Goal: Task Accomplishment & Management: Contribute content

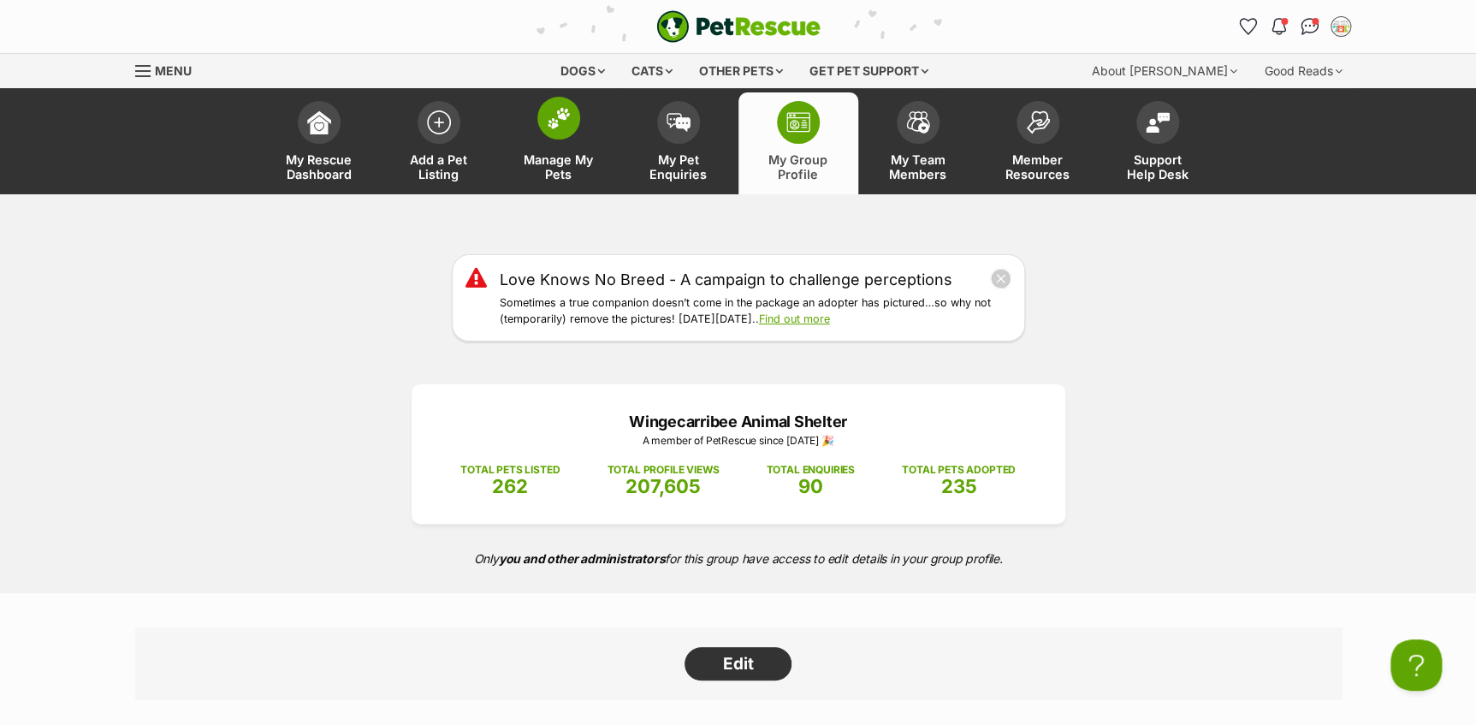
click at [547, 121] on img at bounding box center [559, 118] width 24 height 22
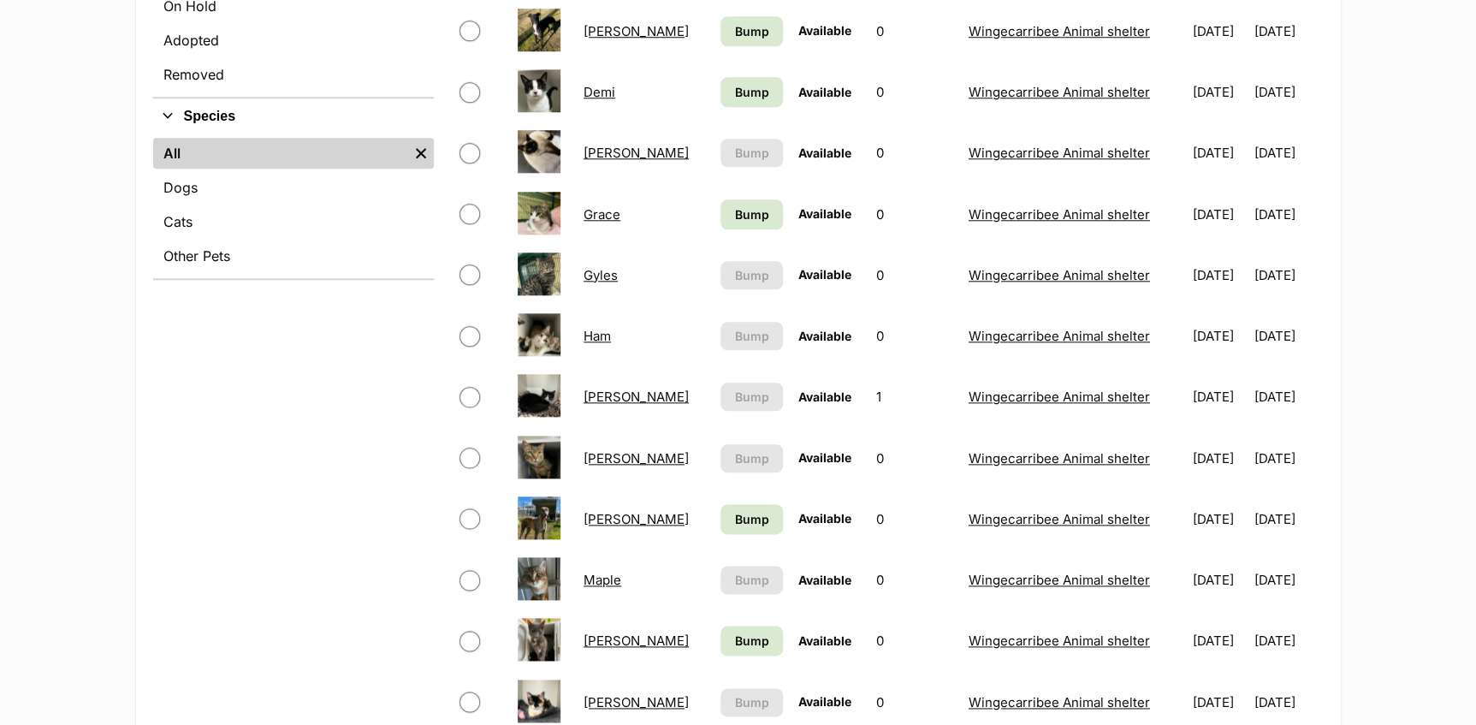
scroll to position [700, 0]
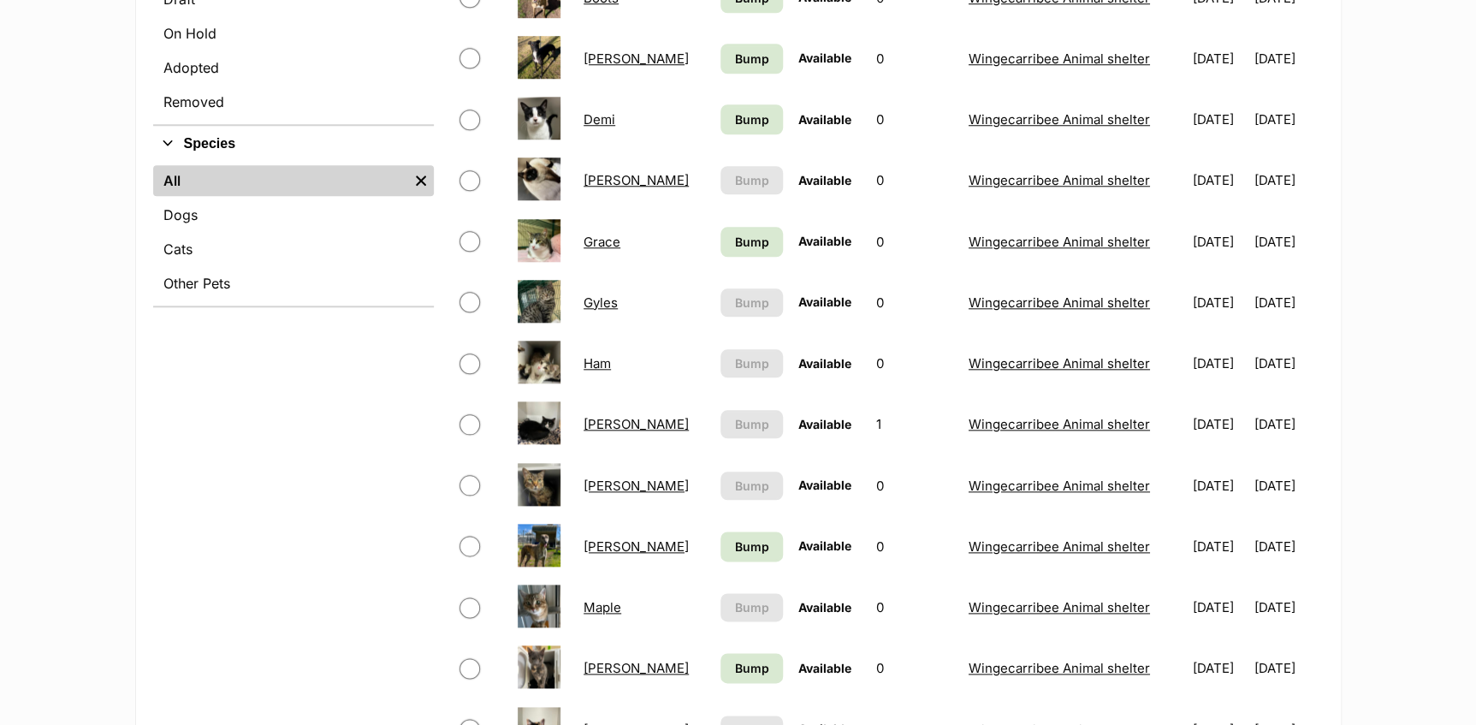
click at [595, 183] on link "Fred" at bounding box center [636, 180] width 105 height 16
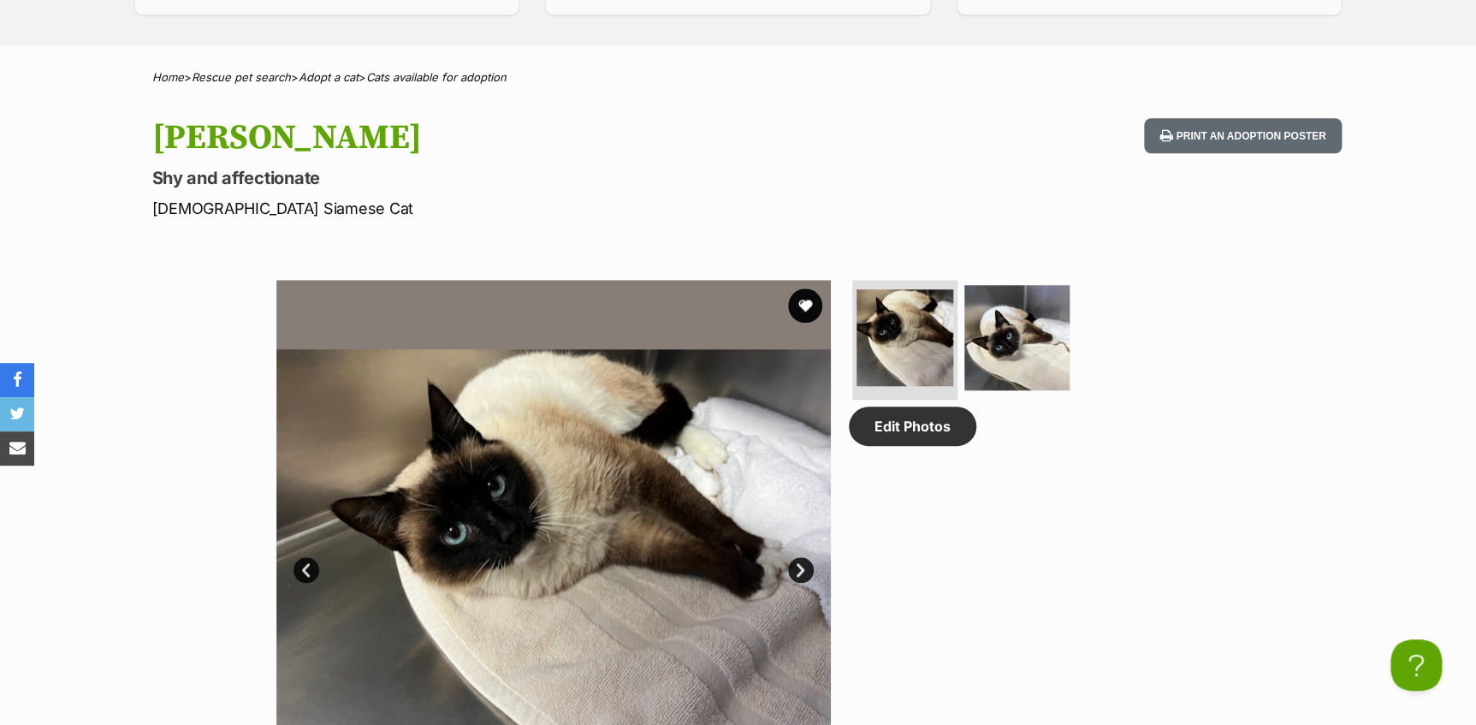
click at [805, 557] on link "Next" at bounding box center [801, 570] width 26 height 26
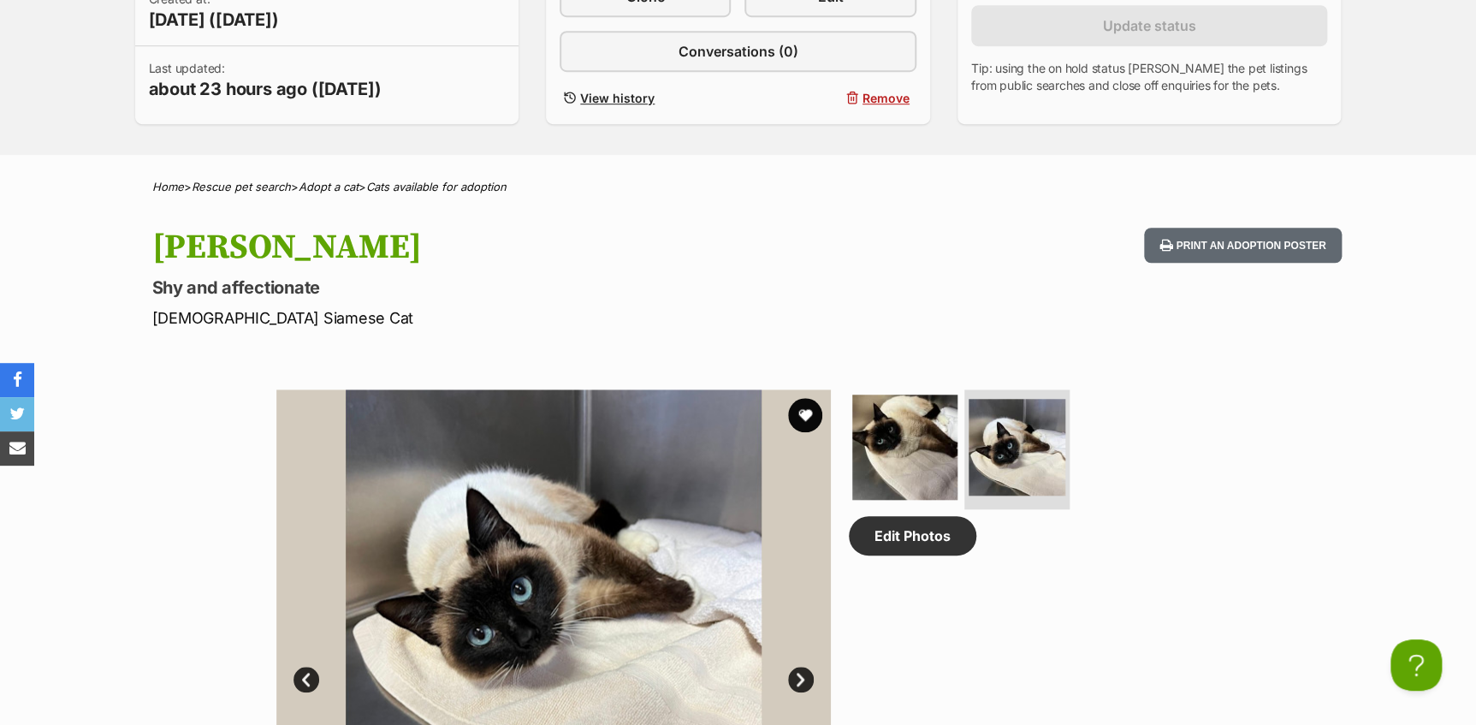
scroll to position [233, 0]
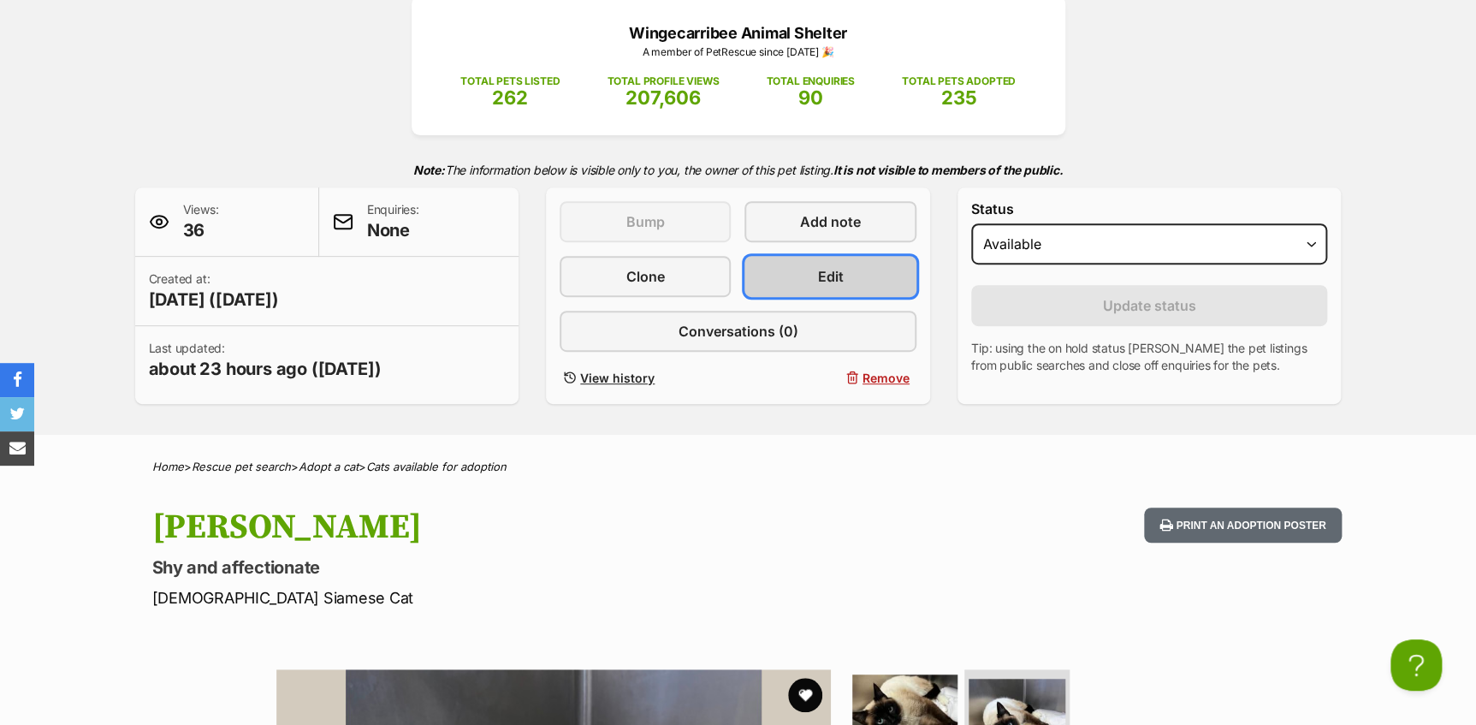
click at [826, 269] on span "Edit" at bounding box center [831, 276] width 26 height 21
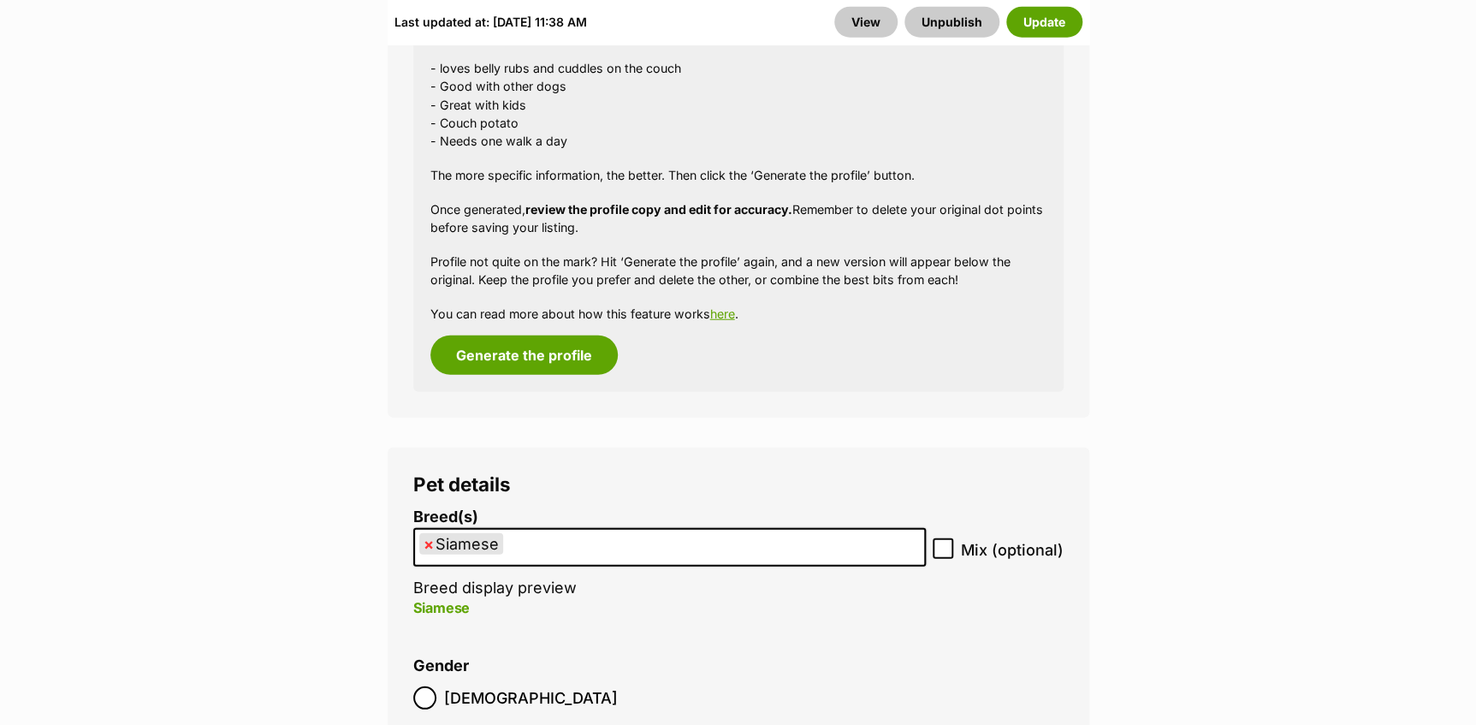
scroll to position [2333, 0]
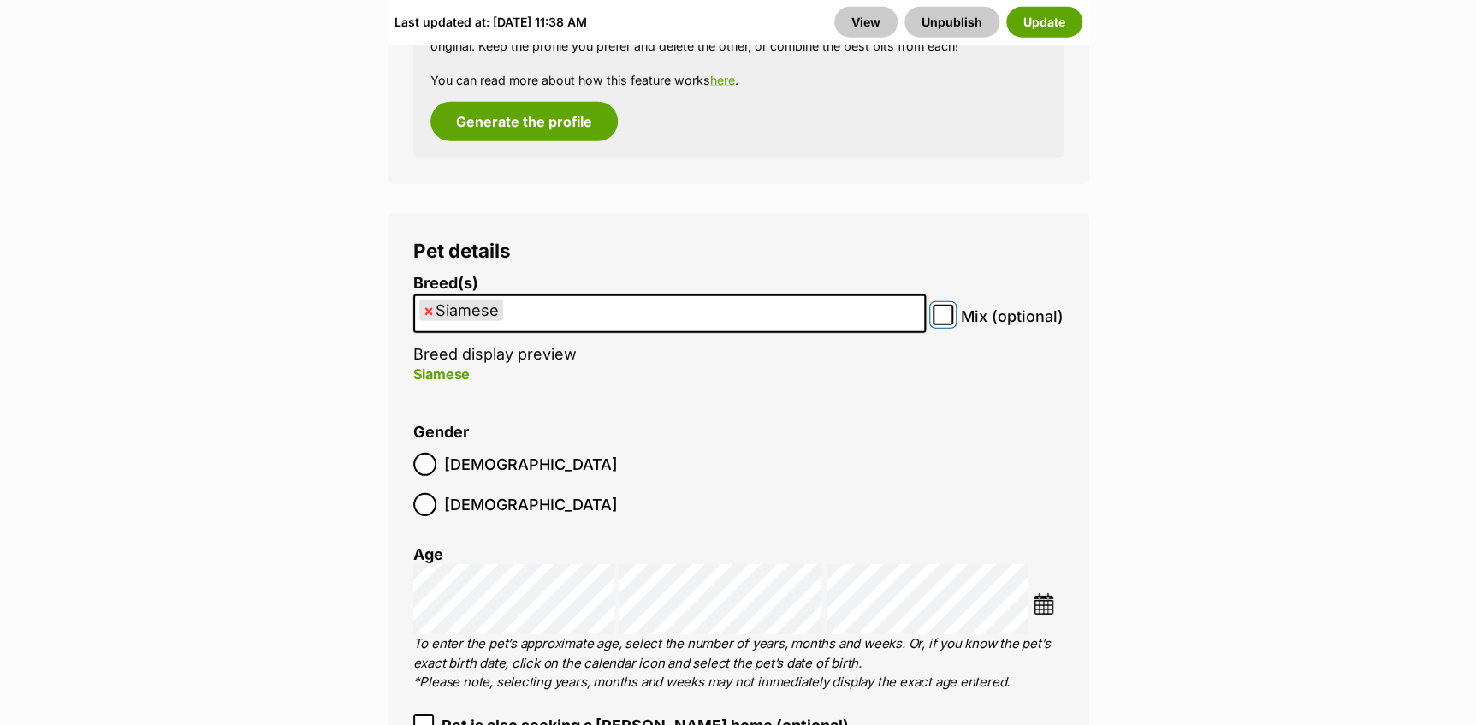
click at [953, 305] on input "Mix (optional)" at bounding box center [943, 315] width 21 height 21
checkbox input "true"
click at [1052, 29] on button "Update" at bounding box center [1044, 21] width 76 height 31
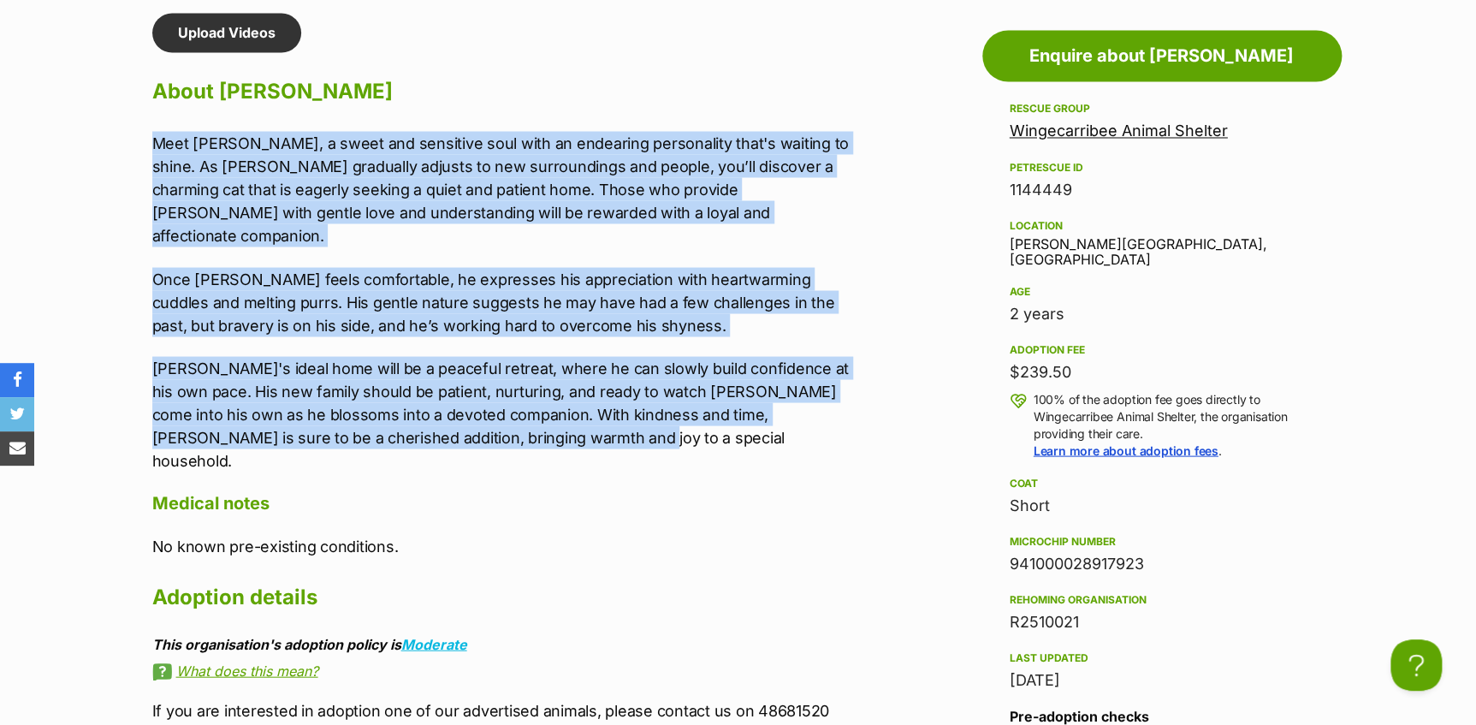
drag, startPoint x: 144, startPoint y: 128, endPoint x: 573, endPoint y: 412, distance: 515.0
click at [573, 412] on div "Upload Videos About [PERSON_NAME] Meet [PERSON_NAME], a sweet and sensitive sou…" at bounding box center [497, 524] width 724 height 1023
copy div "Meet Fred, a sweet and sensitive soul with an endearing personality that's wait…"
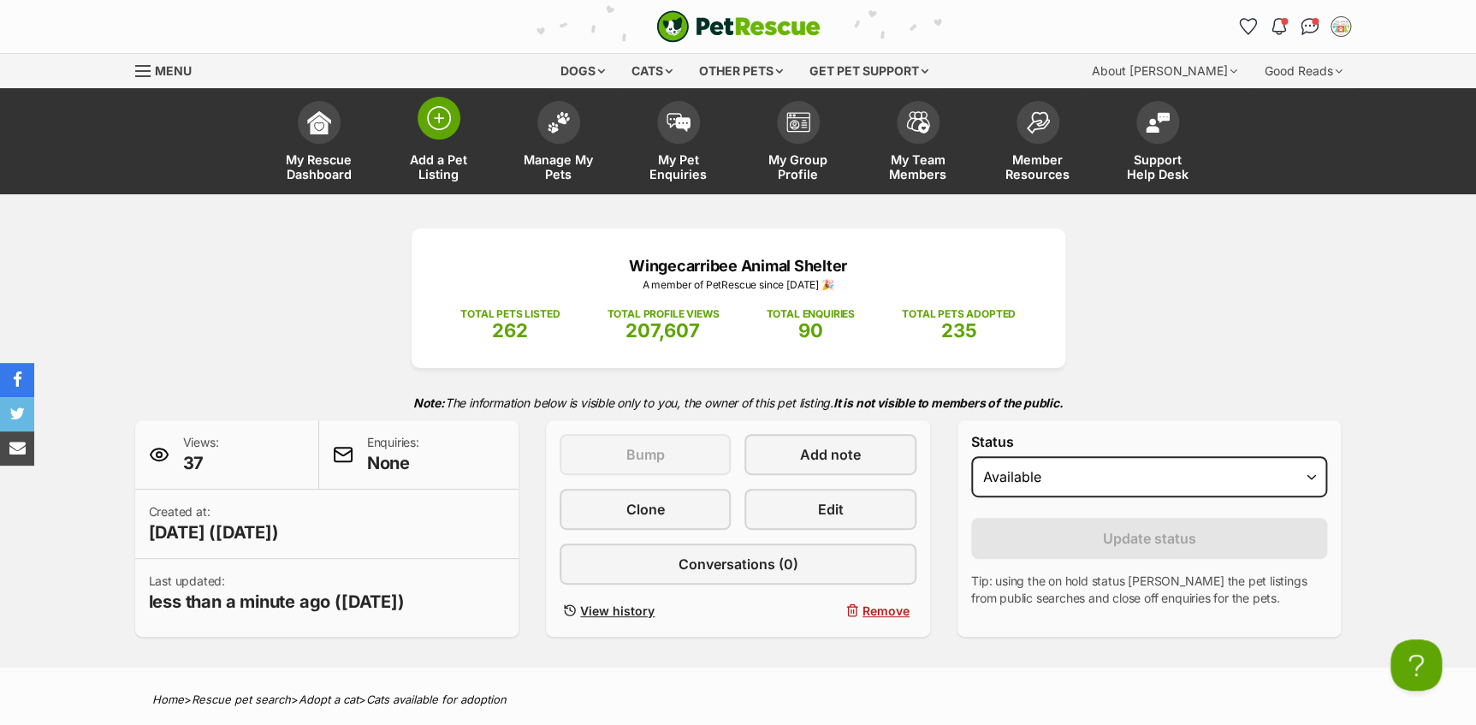
click at [411, 118] on link "Add a Pet Listing" at bounding box center [439, 143] width 120 height 102
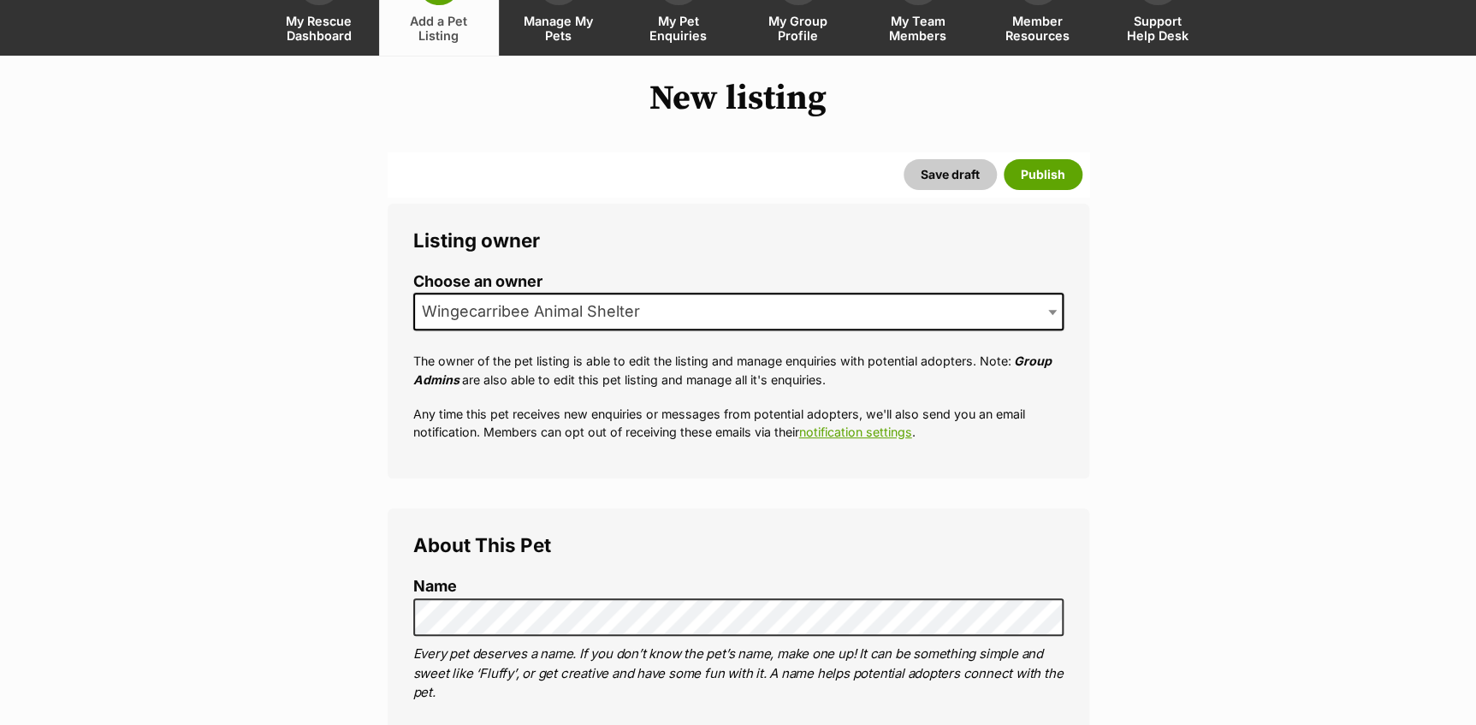
scroll to position [311, 0]
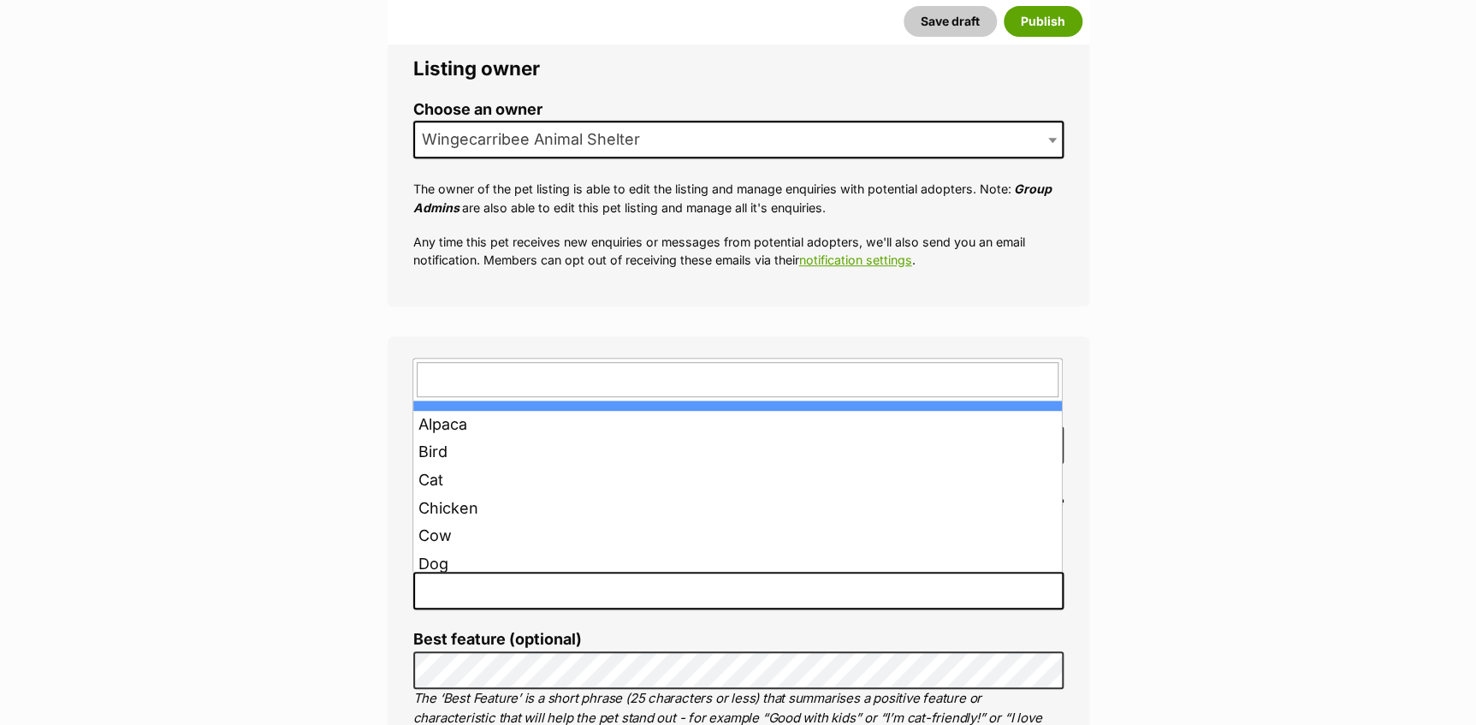
click at [501, 595] on span at bounding box center [738, 591] width 650 height 38
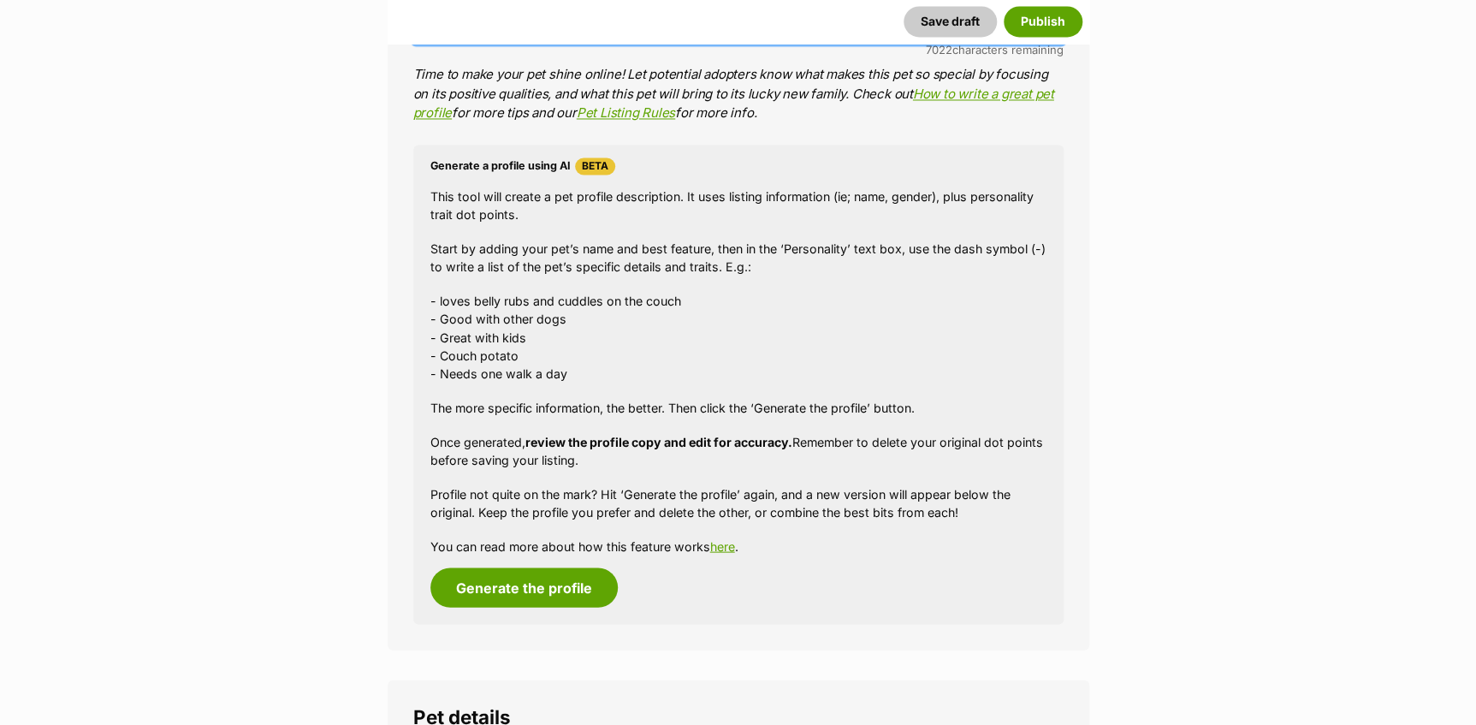
scroll to position [1556, 0]
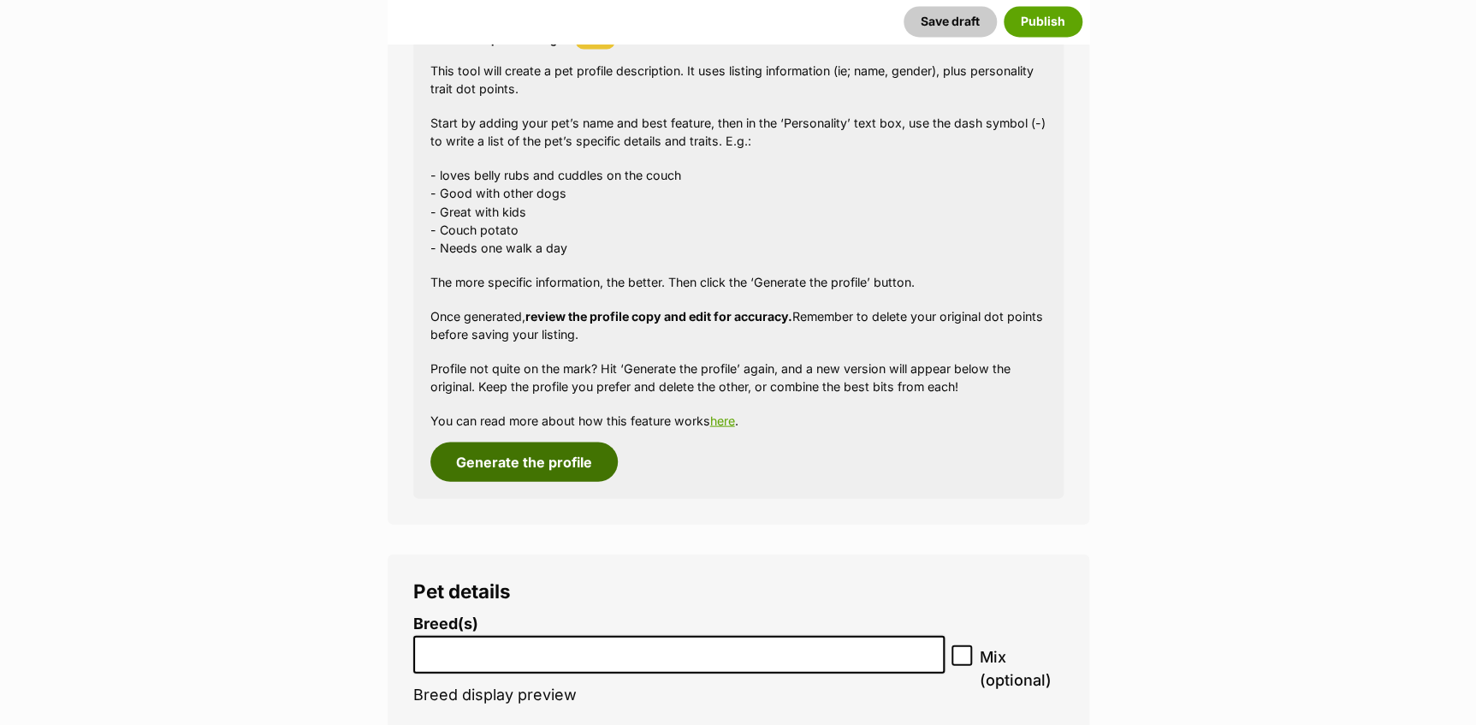
click at [544, 458] on button "Generate the profile" at bounding box center [523, 461] width 187 height 39
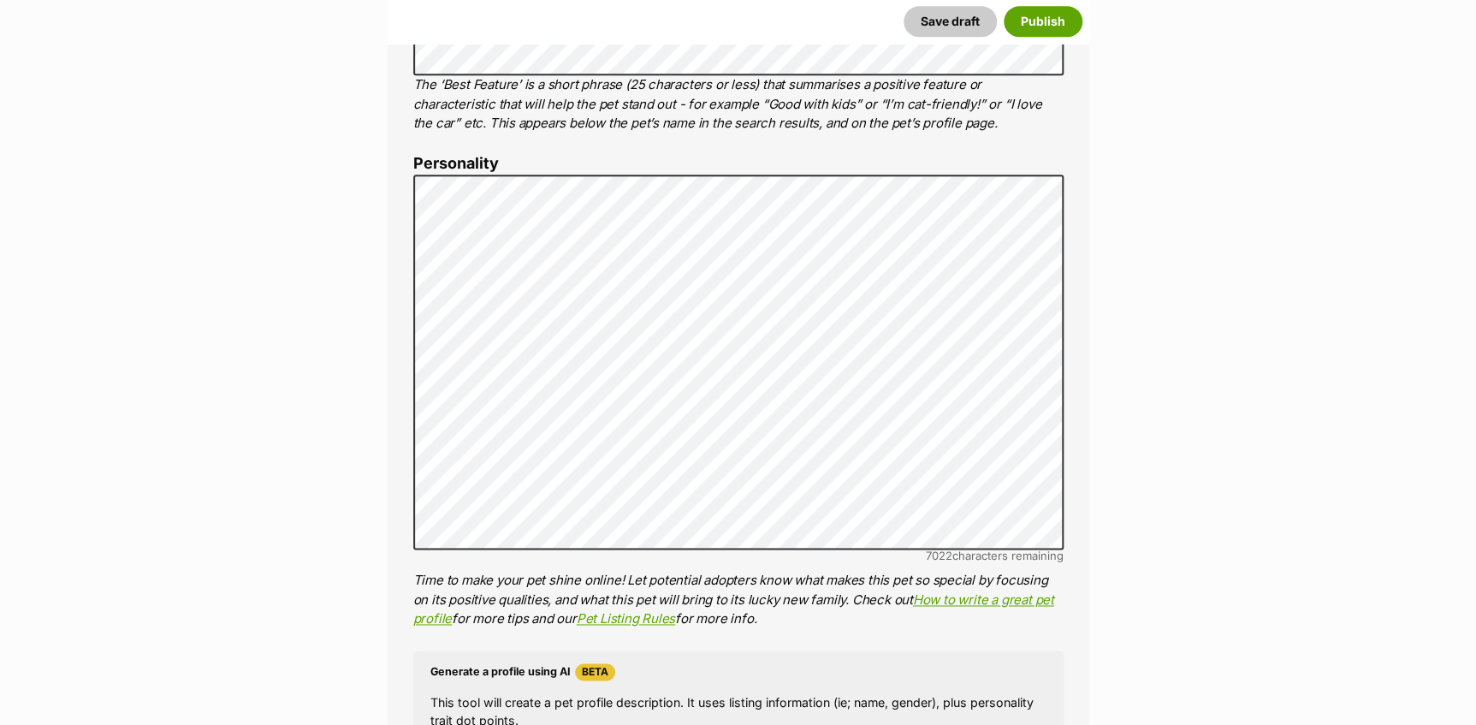
scroll to position [53, 0]
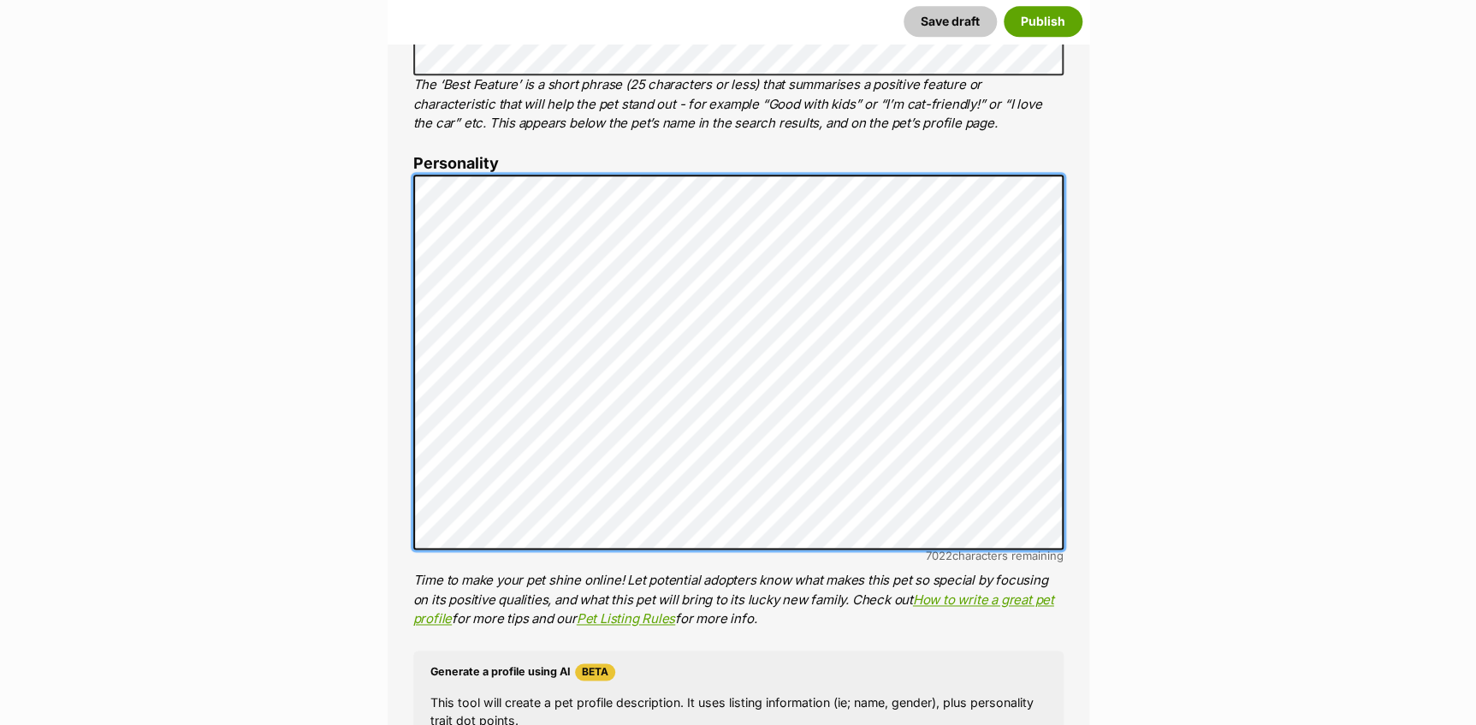
click at [388, 455] on div "About This Pet Name Henlo there, it looks like you might be using the pet name …" at bounding box center [739, 439] width 702 height 1432
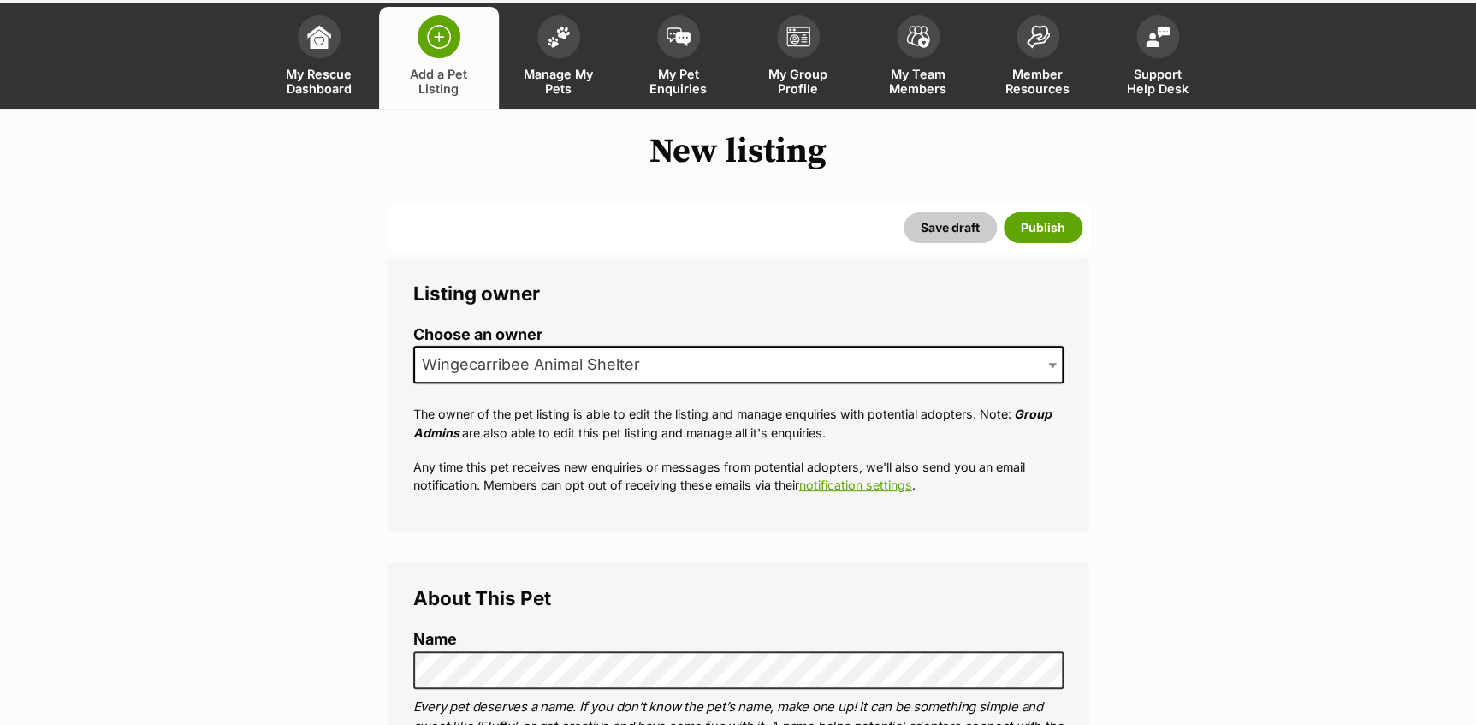
scroll to position [0, 0]
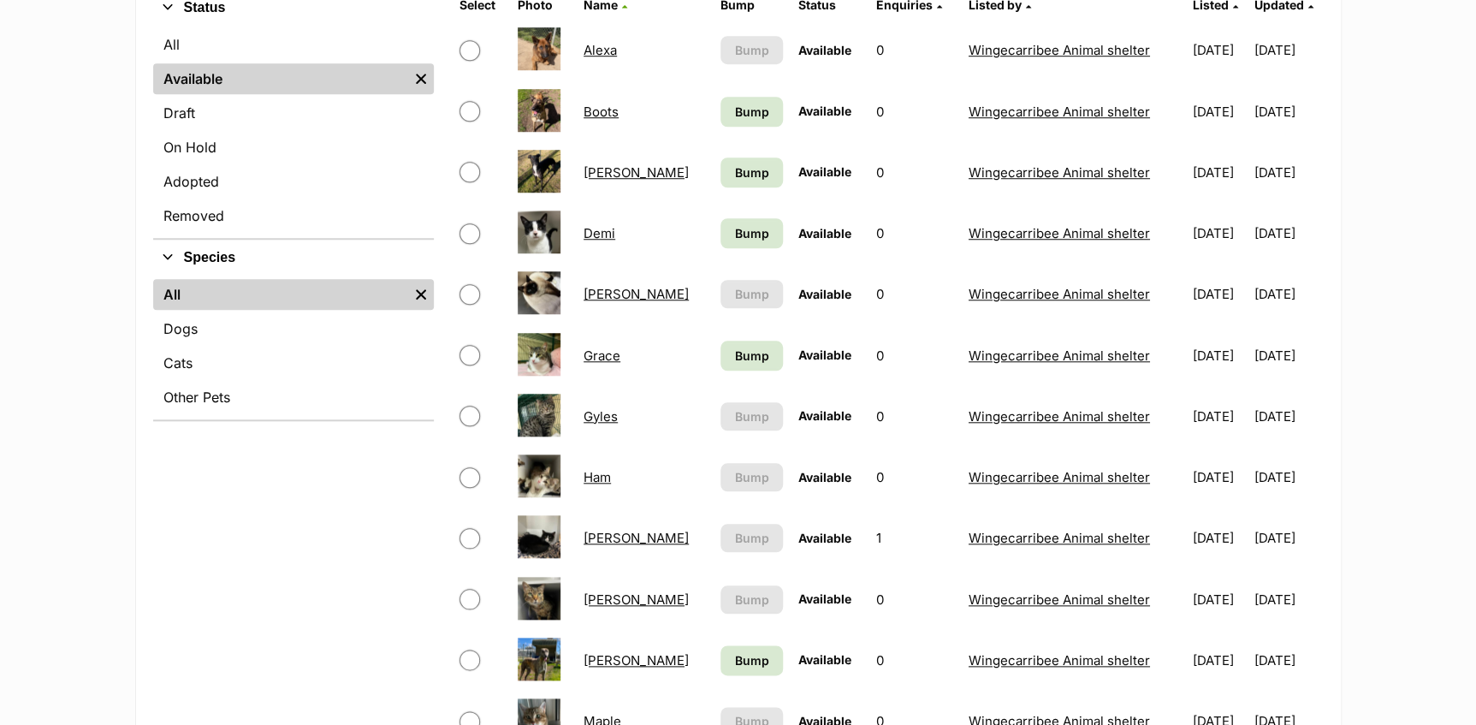
scroll to position [622, 0]
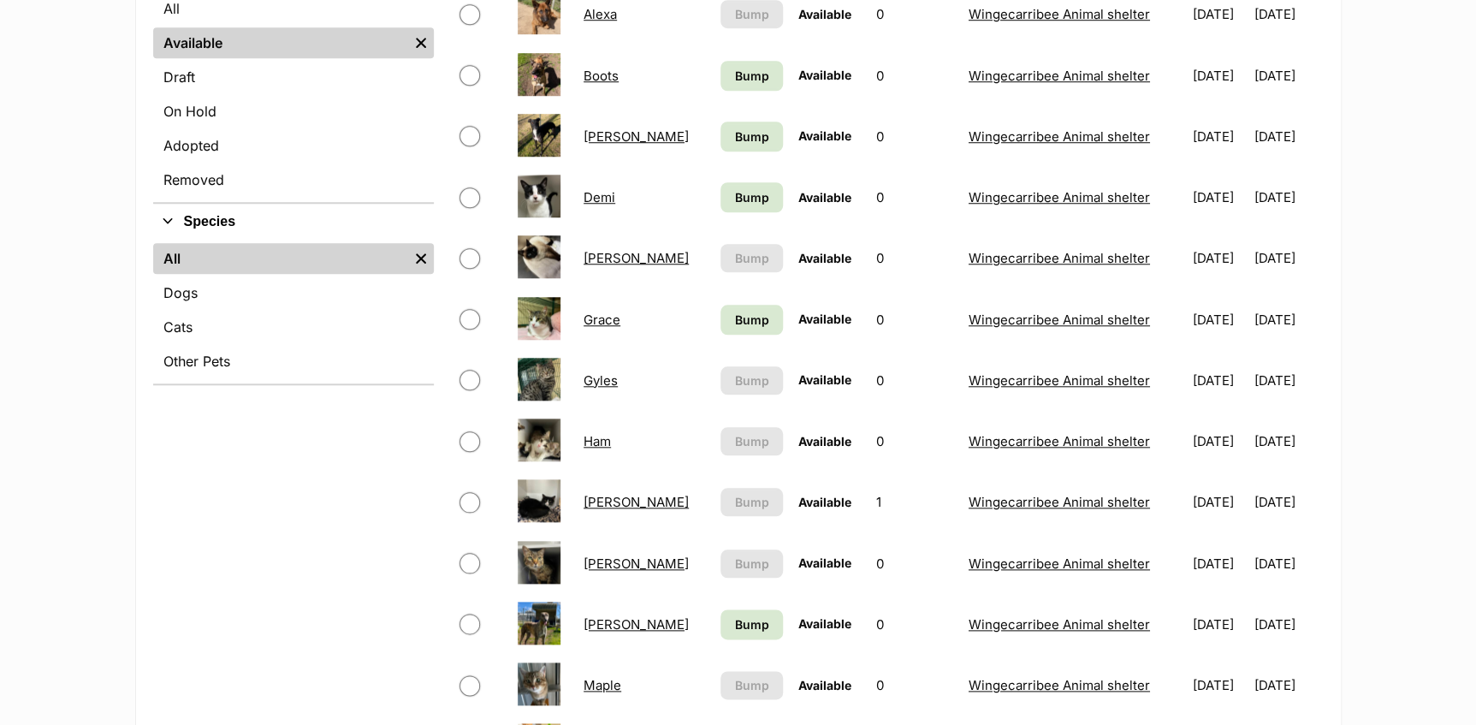
click at [621, 568] on link "Julien" at bounding box center [636, 563] width 105 height 16
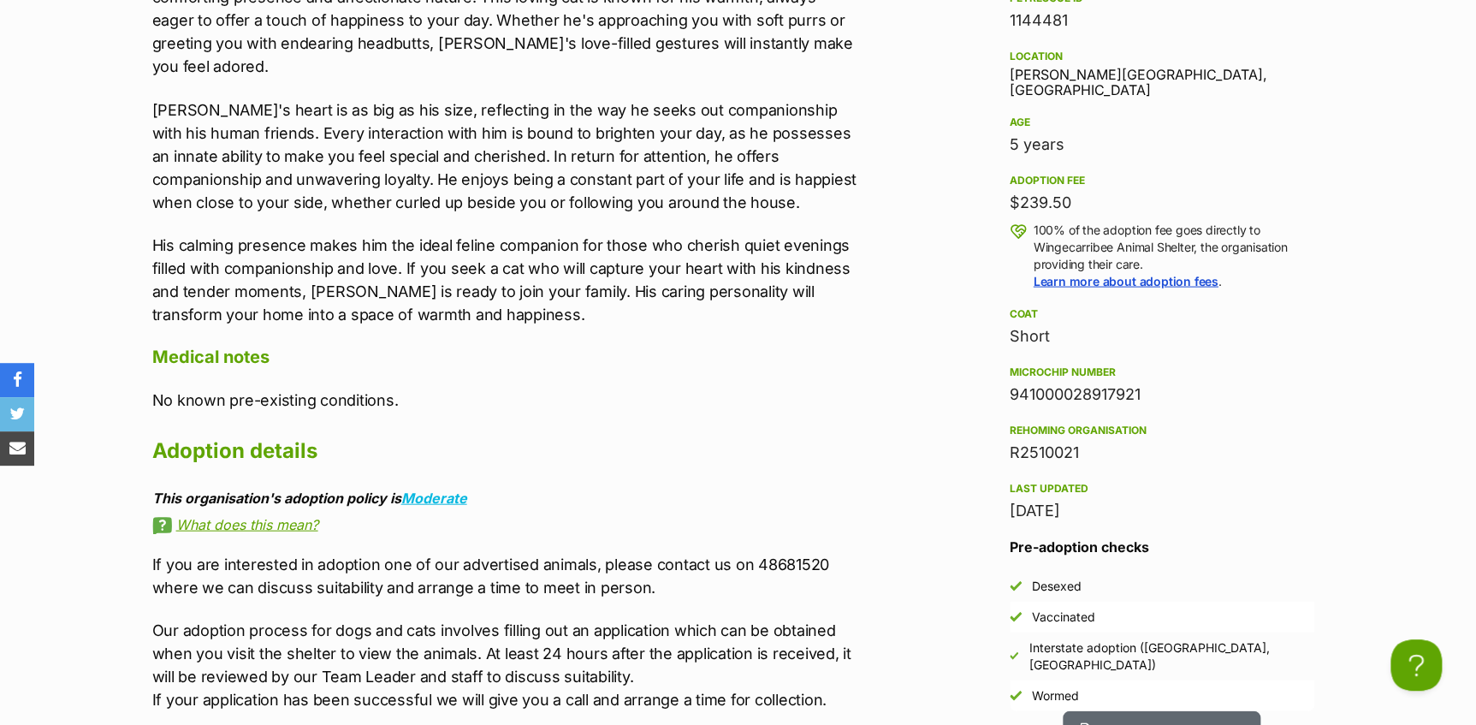
scroll to position [1478, 0]
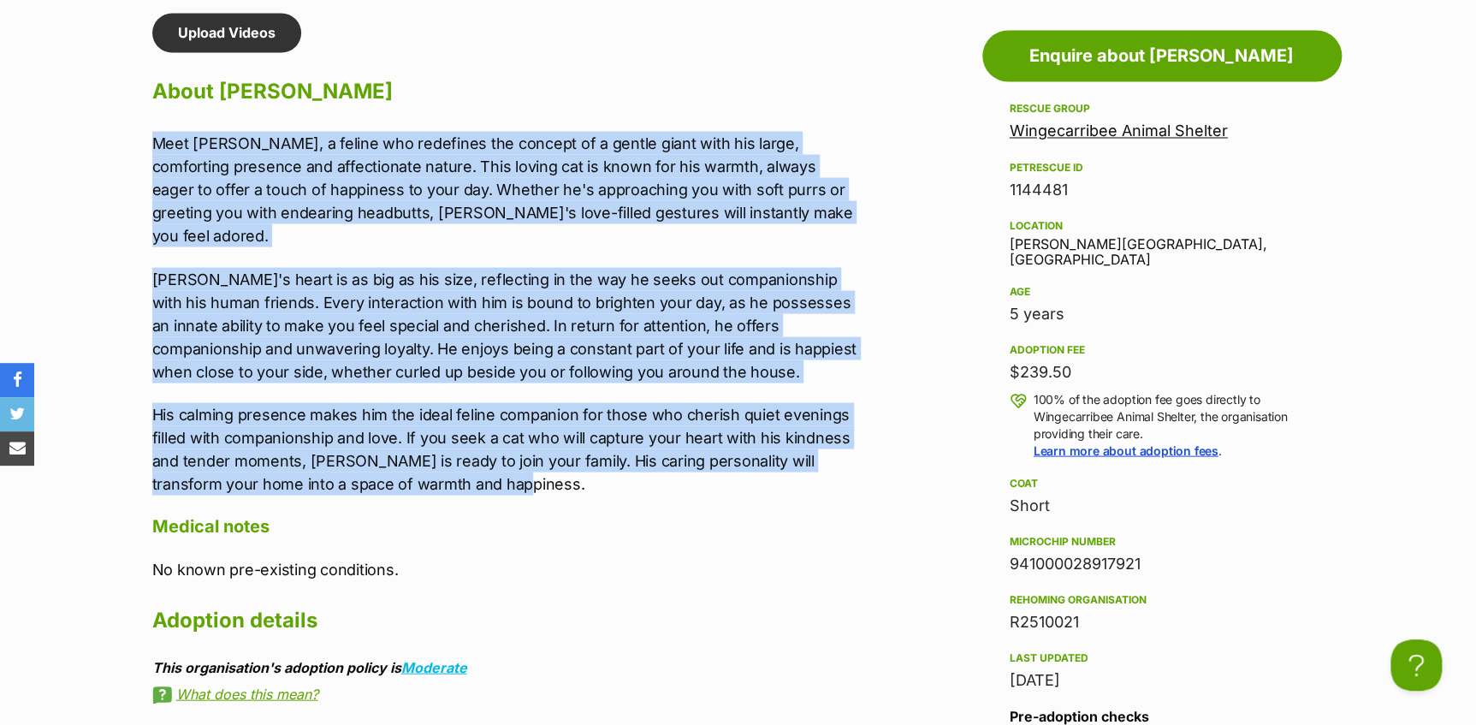
drag, startPoint x: 155, startPoint y: 133, endPoint x: 500, endPoint y: 463, distance: 477.5
click at [500, 463] on div "Meet Julien, a feline who redefines the concept of a gentle giant with his larg…" at bounding box center [505, 313] width 707 height 364
copy div "Meet Julien, a feline who redefines the concept of a gentle giant with his larg…"
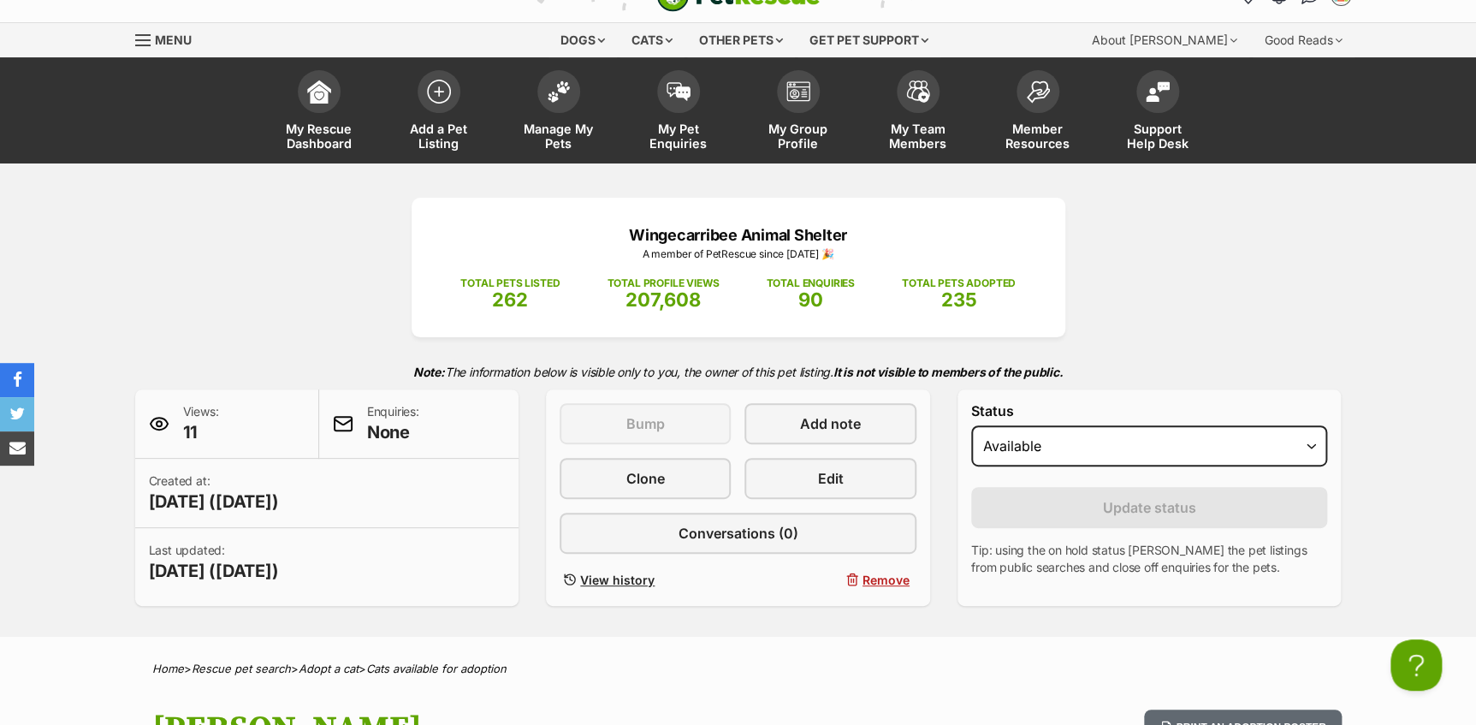
scroll to position [0, 0]
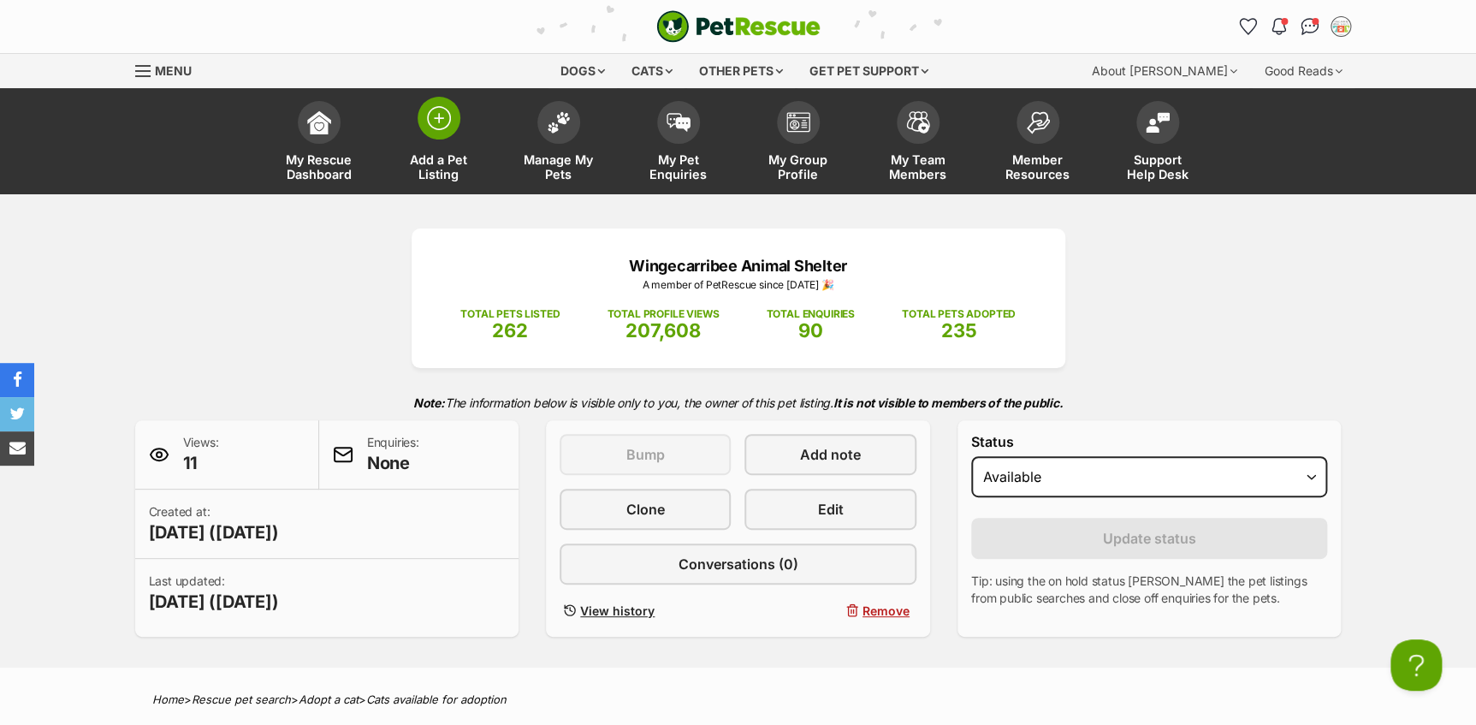
click at [410, 137] on link "Add a Pet Listing" at bounding box center [439, 143] width 120 height 102
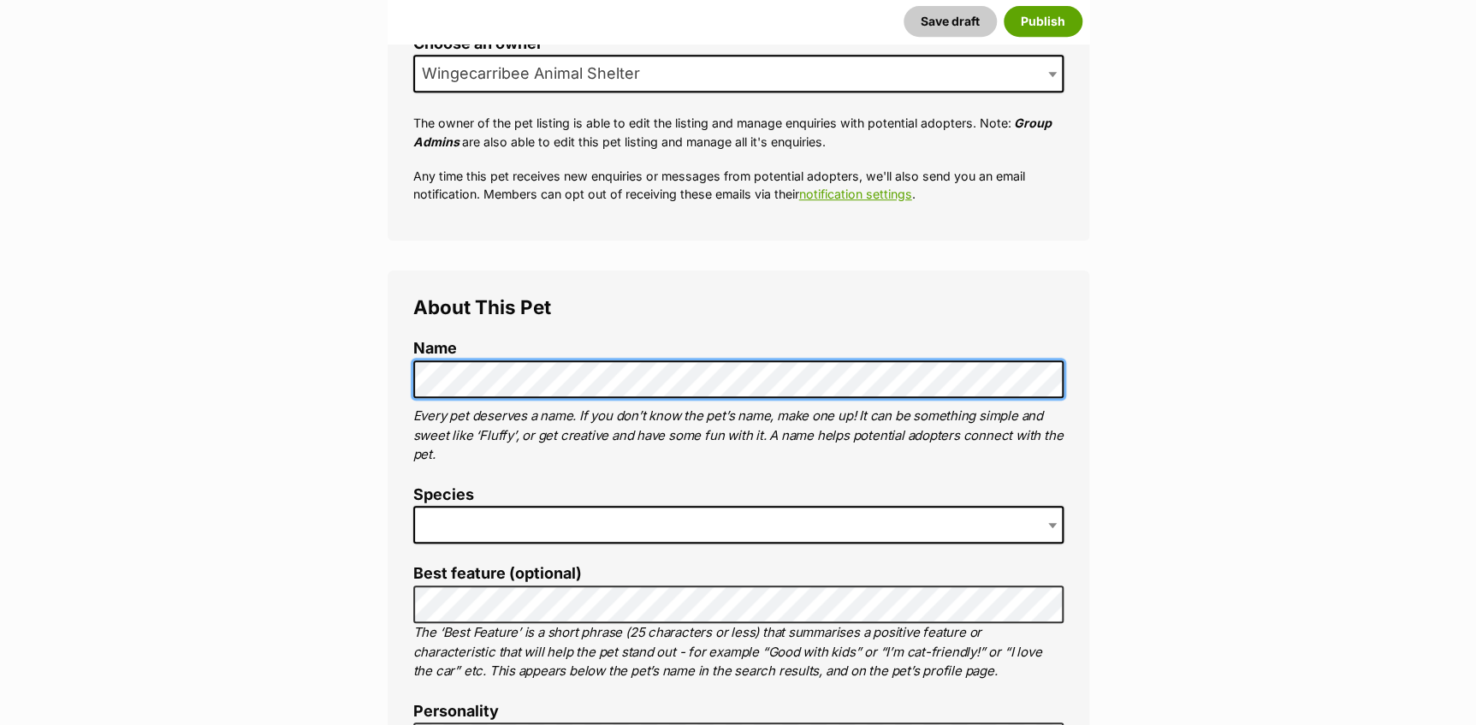
scroll to position [466, 0]
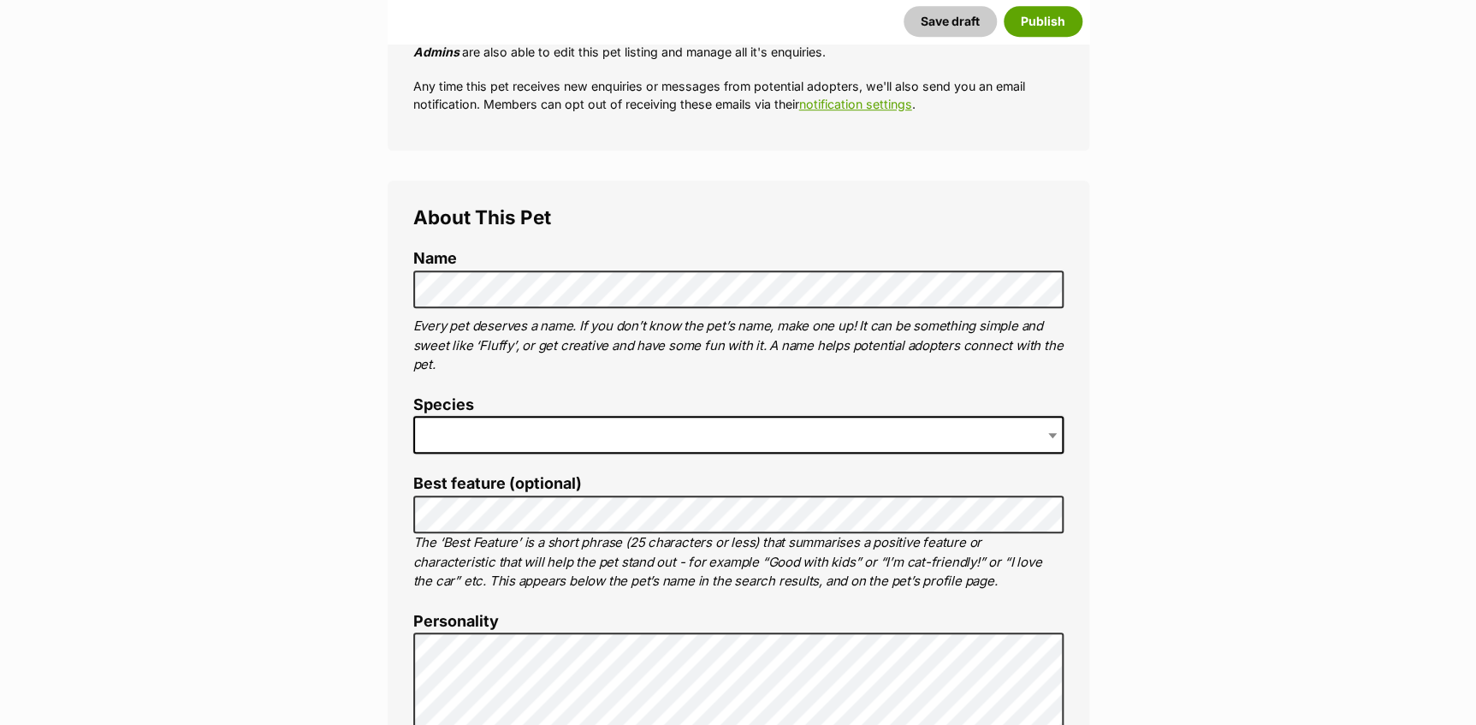
click at [431, 430] on span at bounding box center [738, 435] width 650 height 38
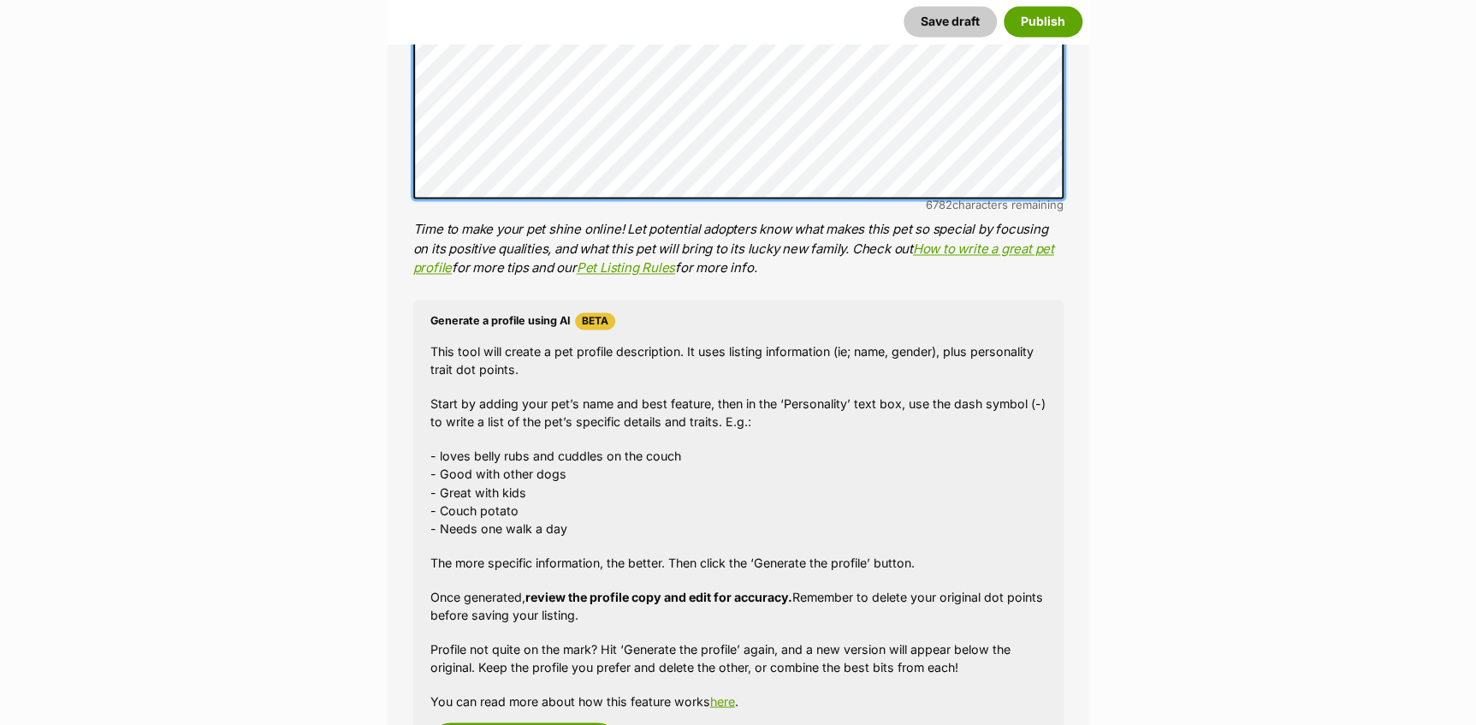
scroll to position [1325, 0]
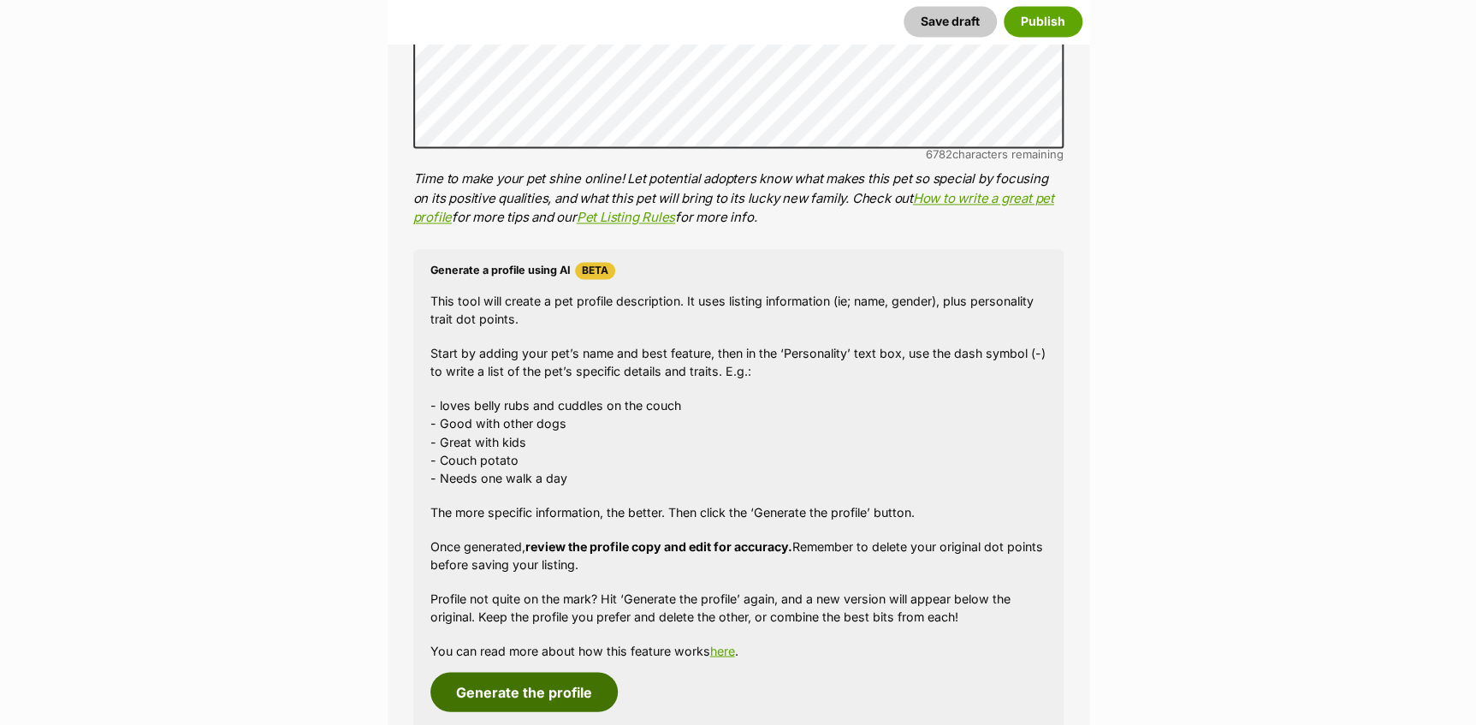
click at [543, 694] on button "Generate the profile" at bounding box center [523, 691] width 187 height 39
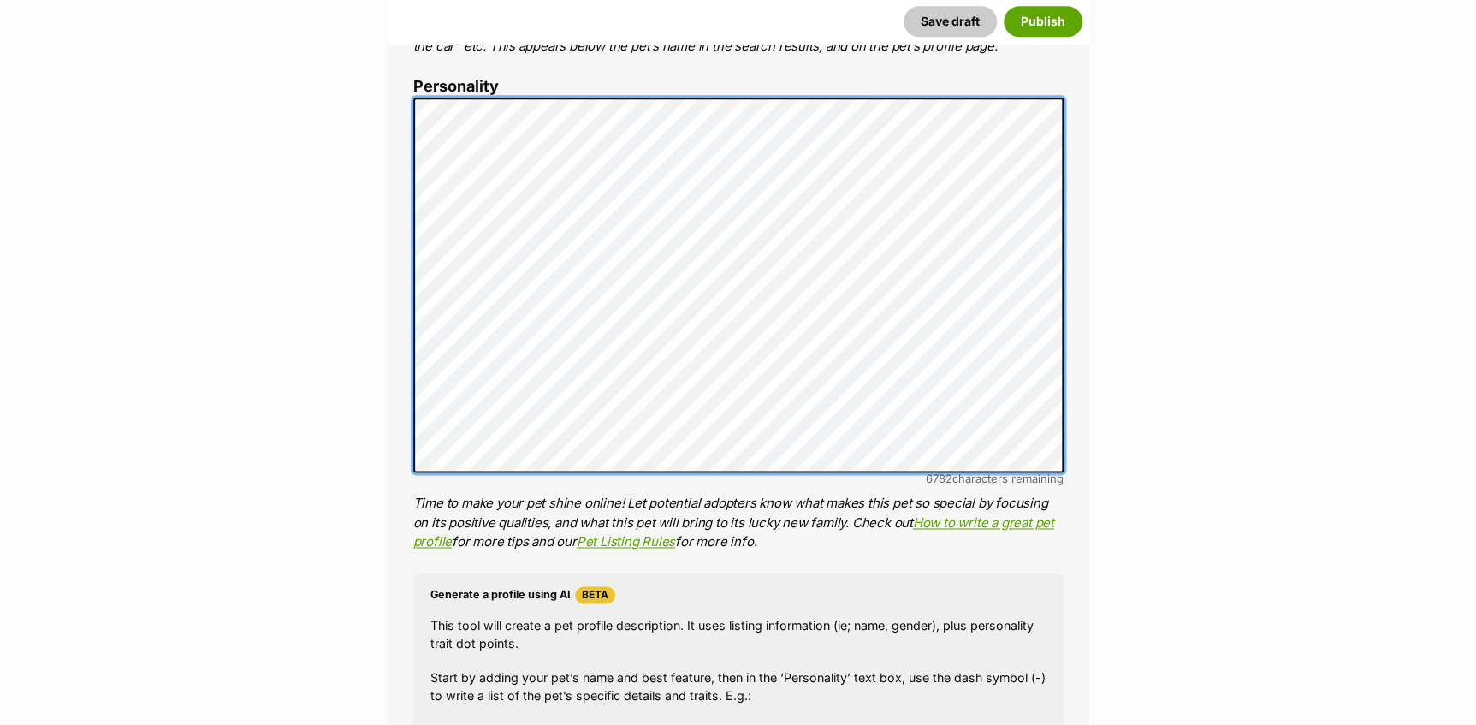
scroll to position [0, 0]
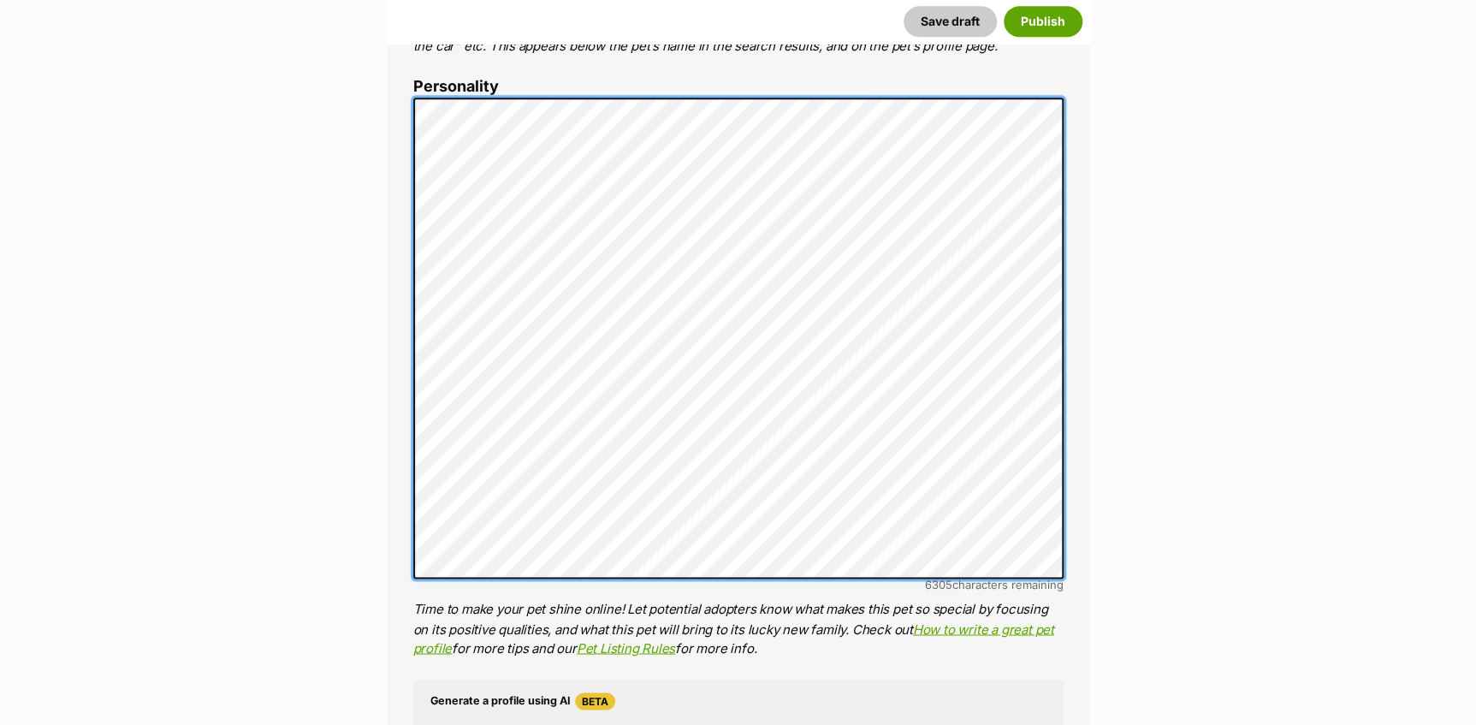
click at [393, 465] on div "About This Pet Name Henlo there, it looks like you might be using the pet name …" at bounding box center [739, 415] width 702 height 1539
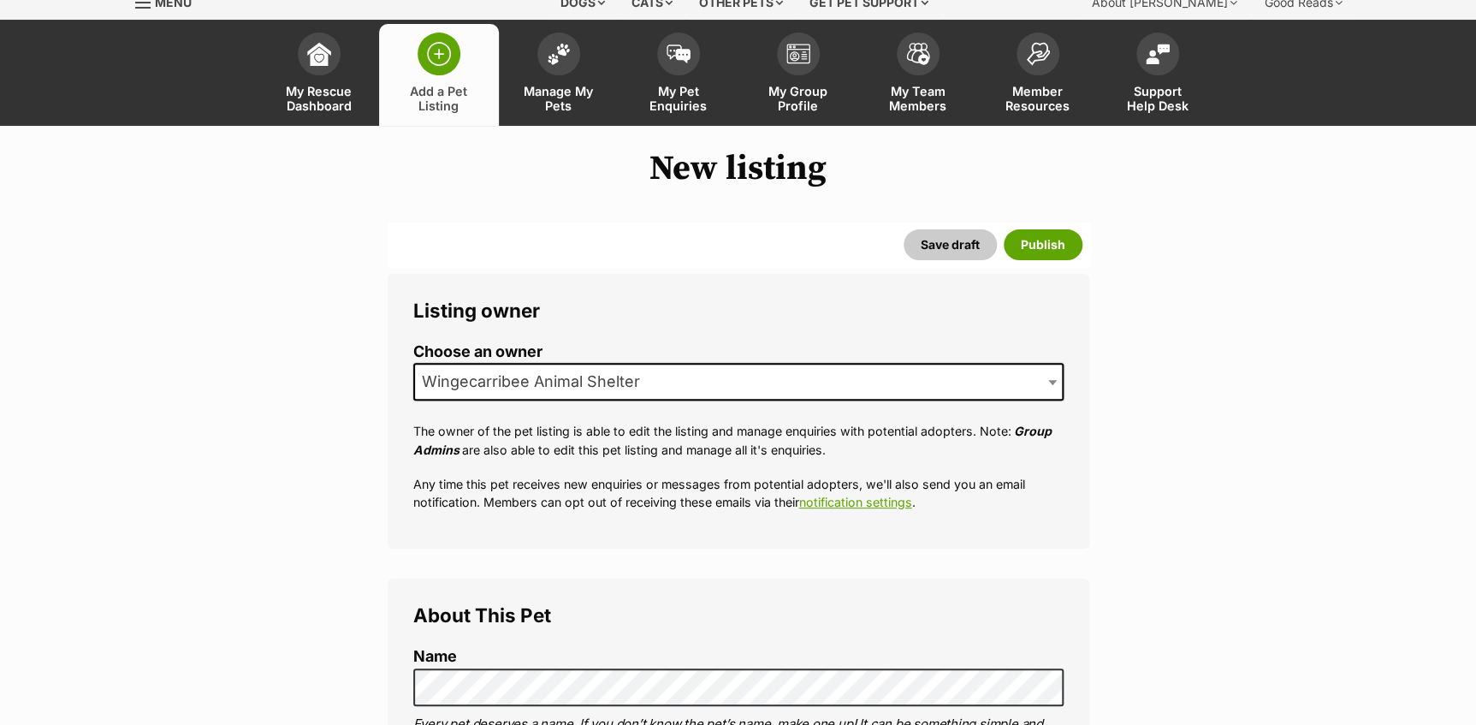
scroll to position [457, 0]
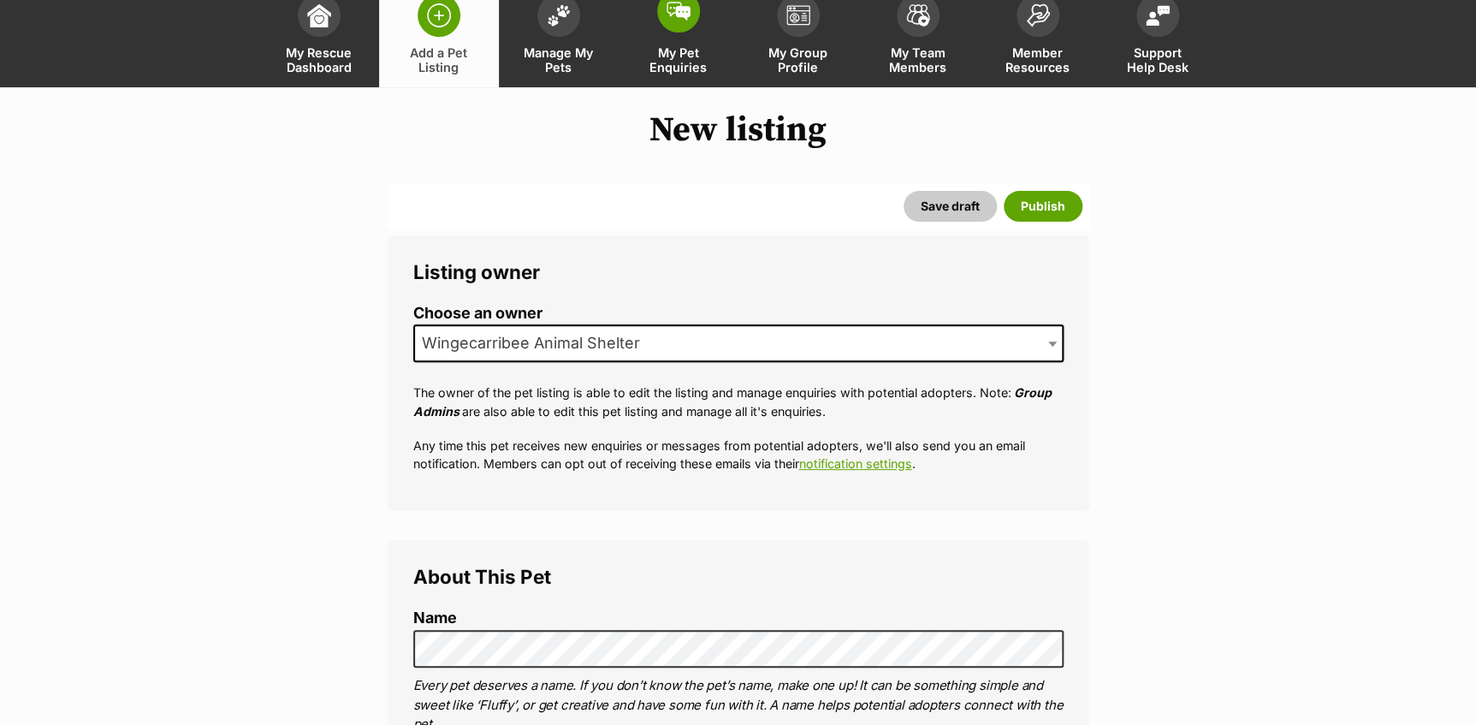
scroll to position [68, 0]
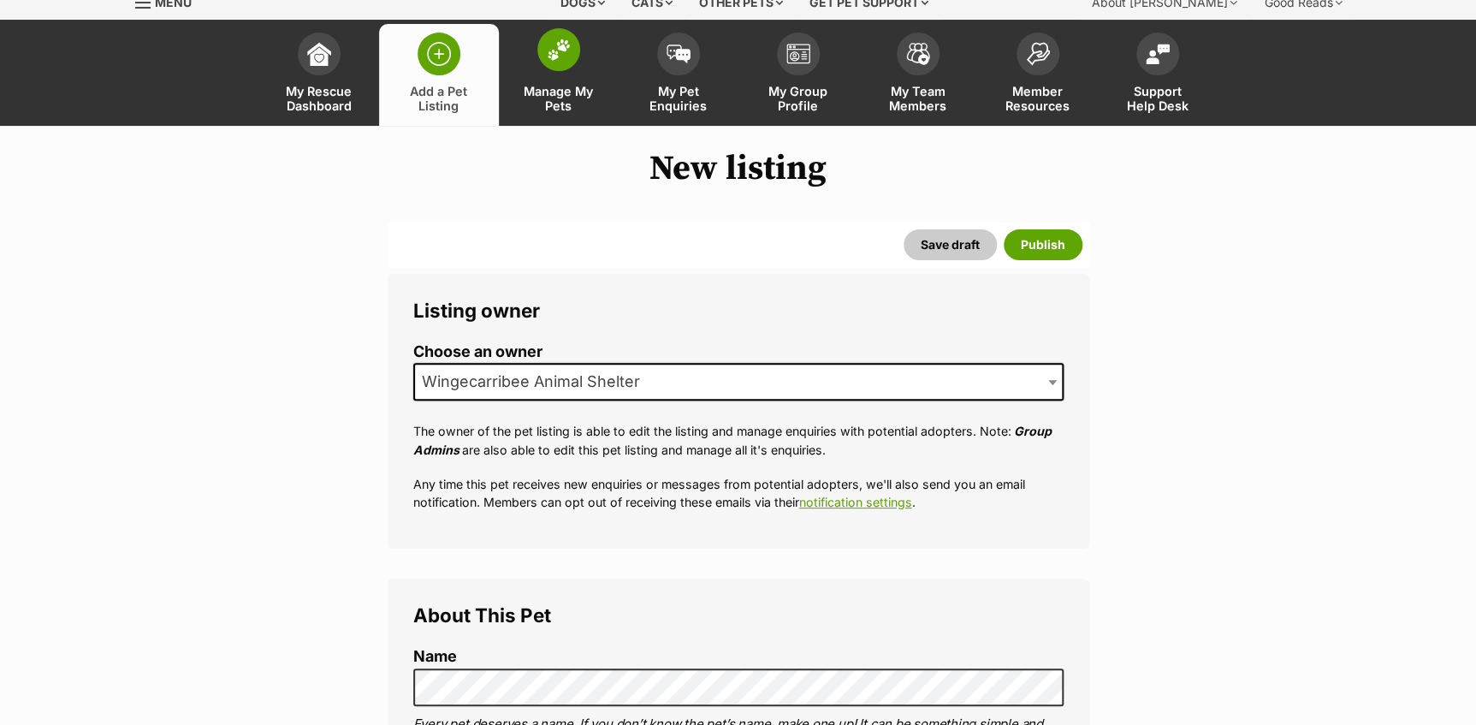
click at [590, 65] on link "Manage My Pets" at bounding box center [559, 75] width 120 height 102
click at [534, 79] on link "Manage My Pets" at bounding box center [559, 75] width 120 height 102
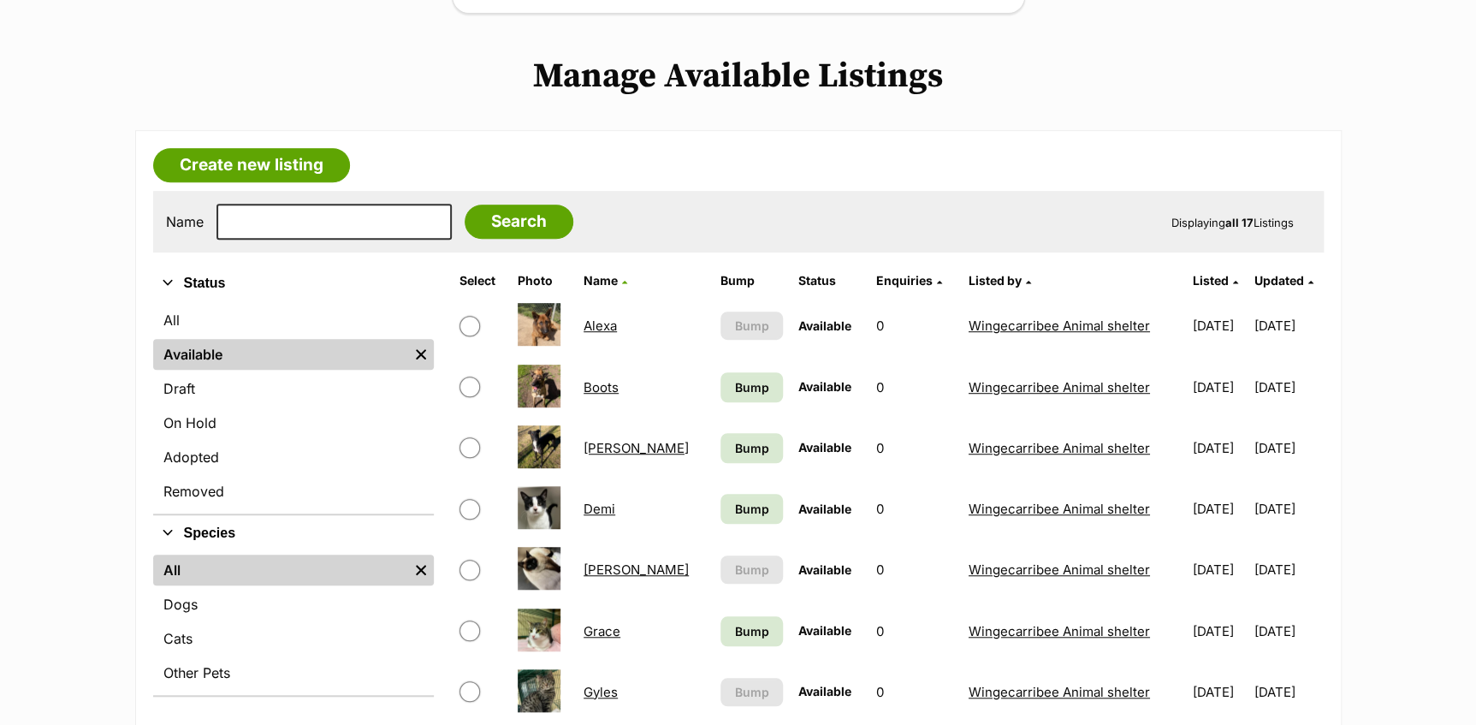
scroll to position [311, 0]
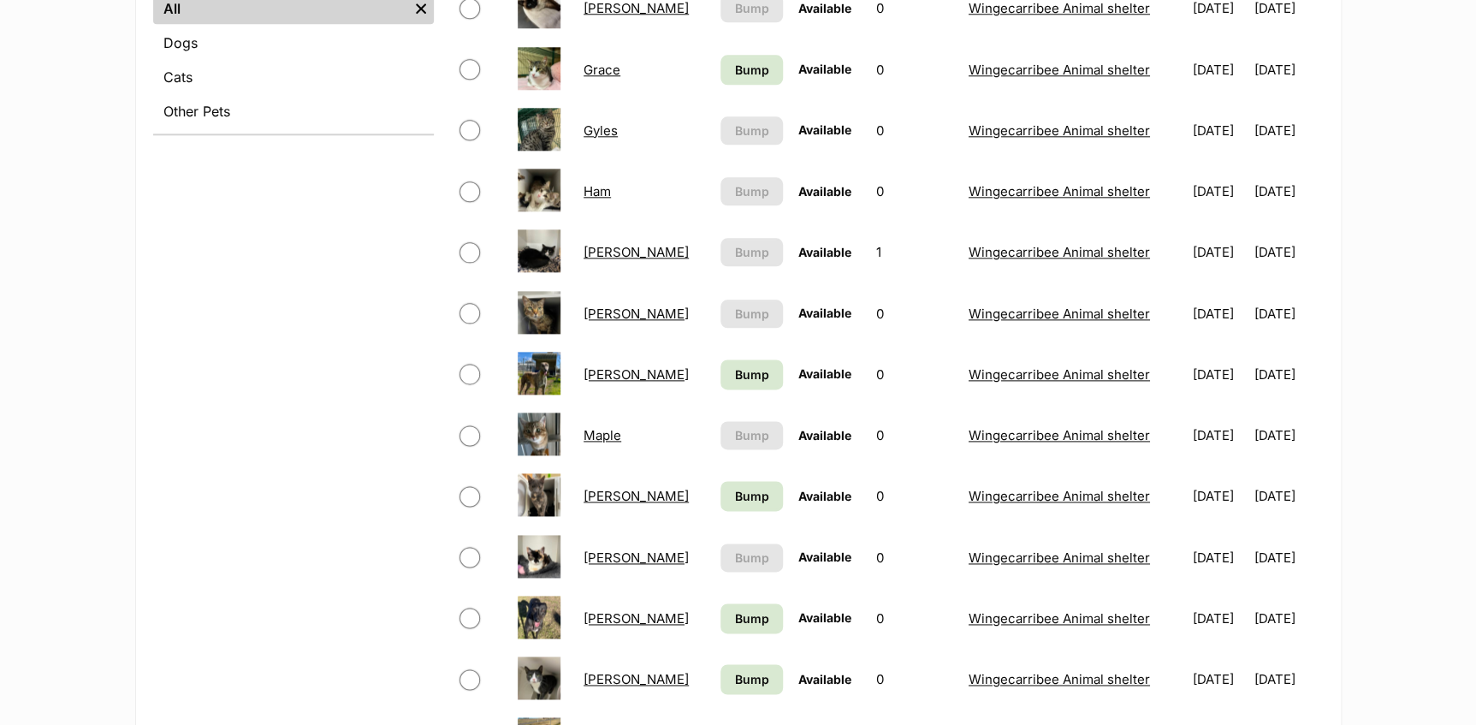
scroll to position [778, 0]
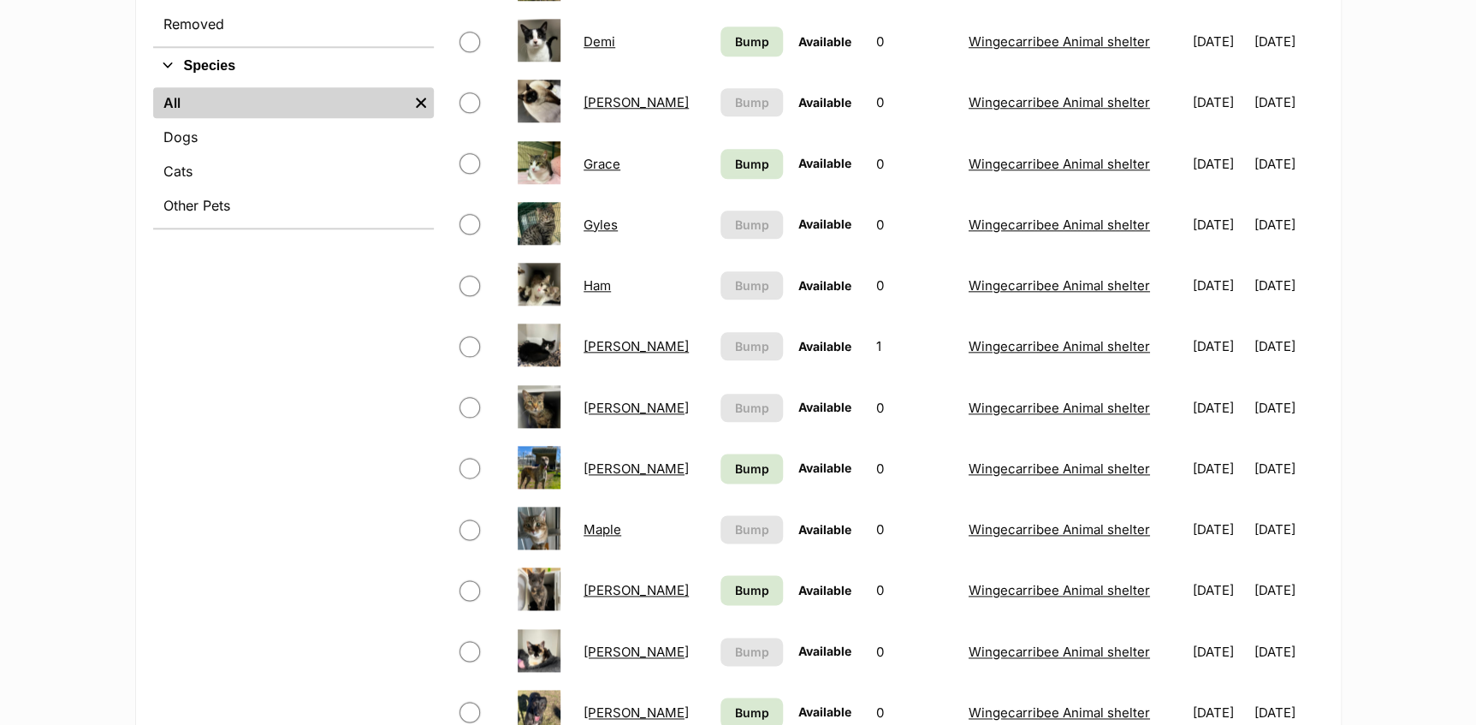
click at [598, 287] on link "Ham" at bounding box center [597, 285] width 27 height 16
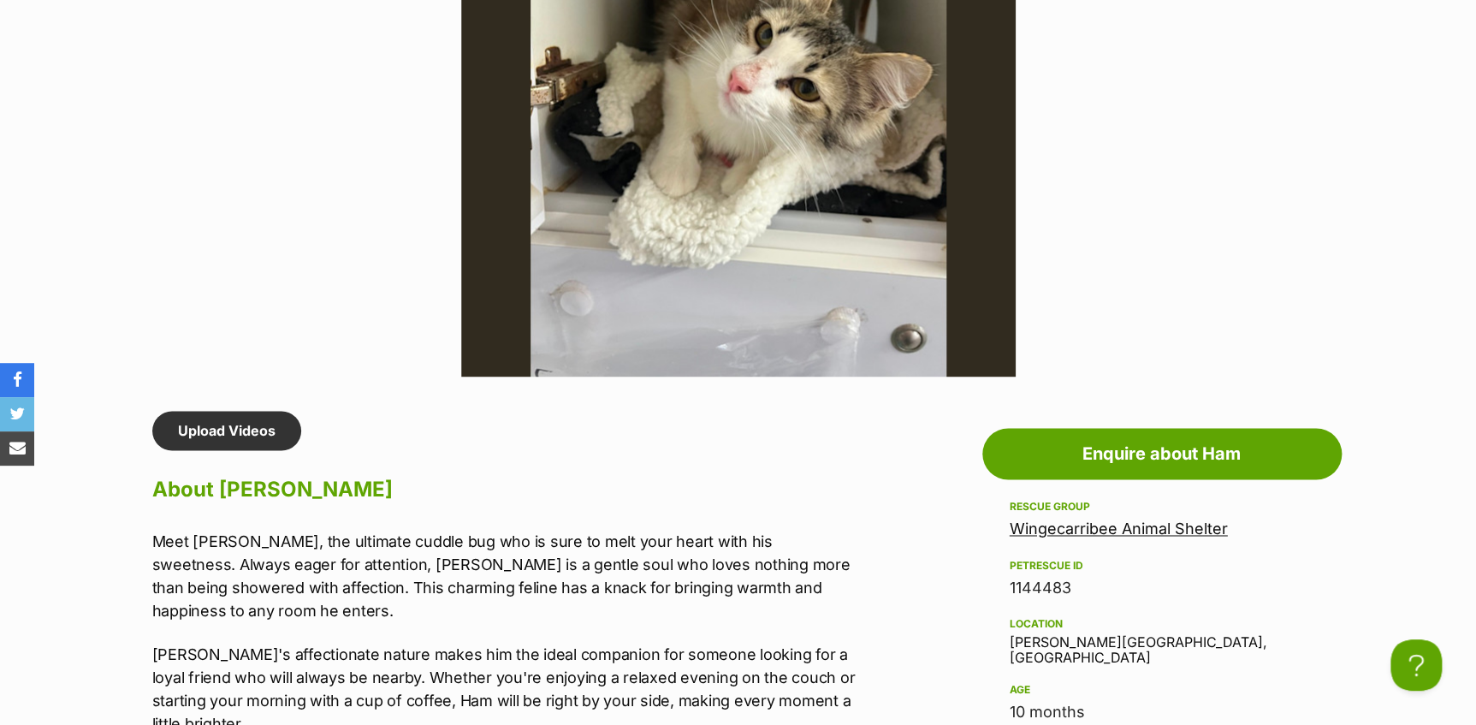
scroll to position [1322, 0]
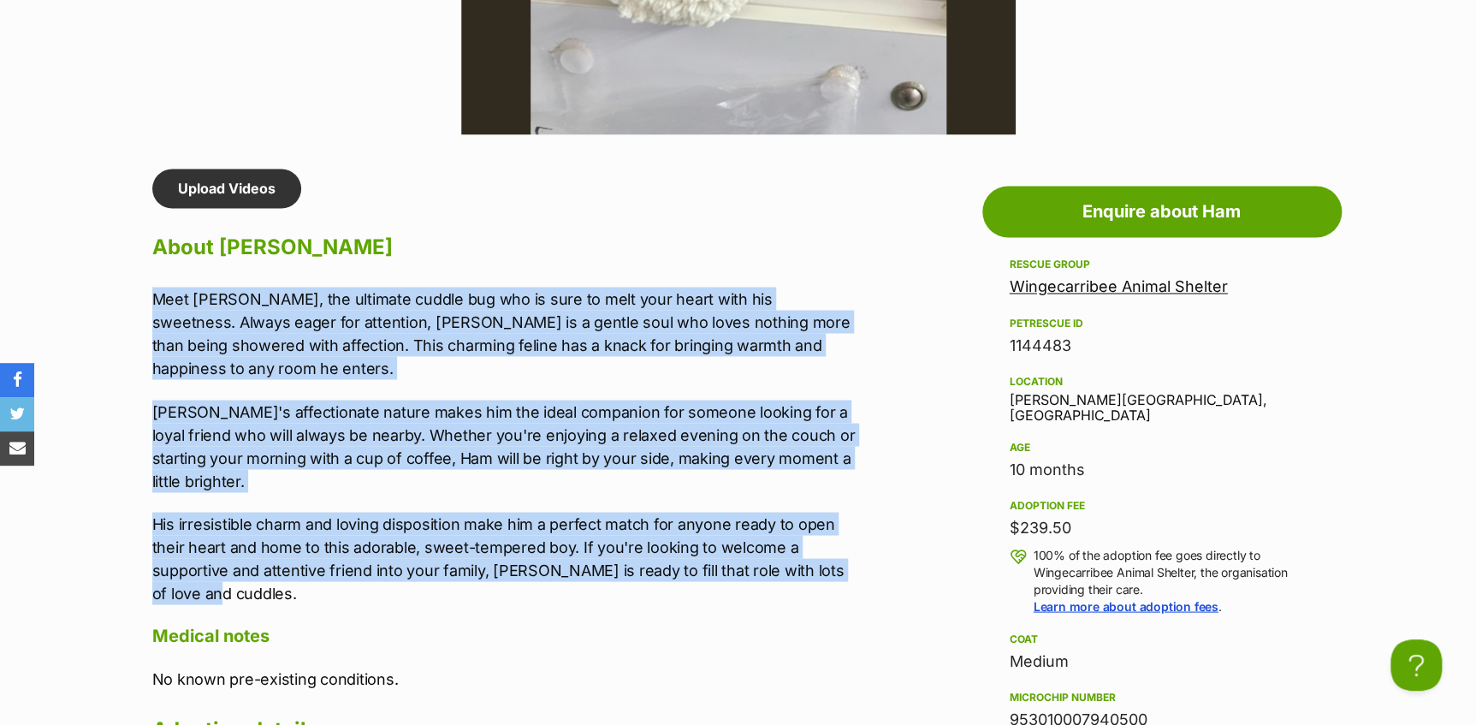
drag, startPoint x: 151, startPoint y: 293, endPoint x: 250, endPoint y: 554, distance: 279.2
click at [250, 554] on div "Upload Videos About Ham Meet Ham, the ultimate cuddle bug who is sure to melt y…" at bounding box center [497, 668] width 724 height 999
copy div "Meet Ham, the ultimate cuddle bug who is sure to melt your heart with his sweet…"
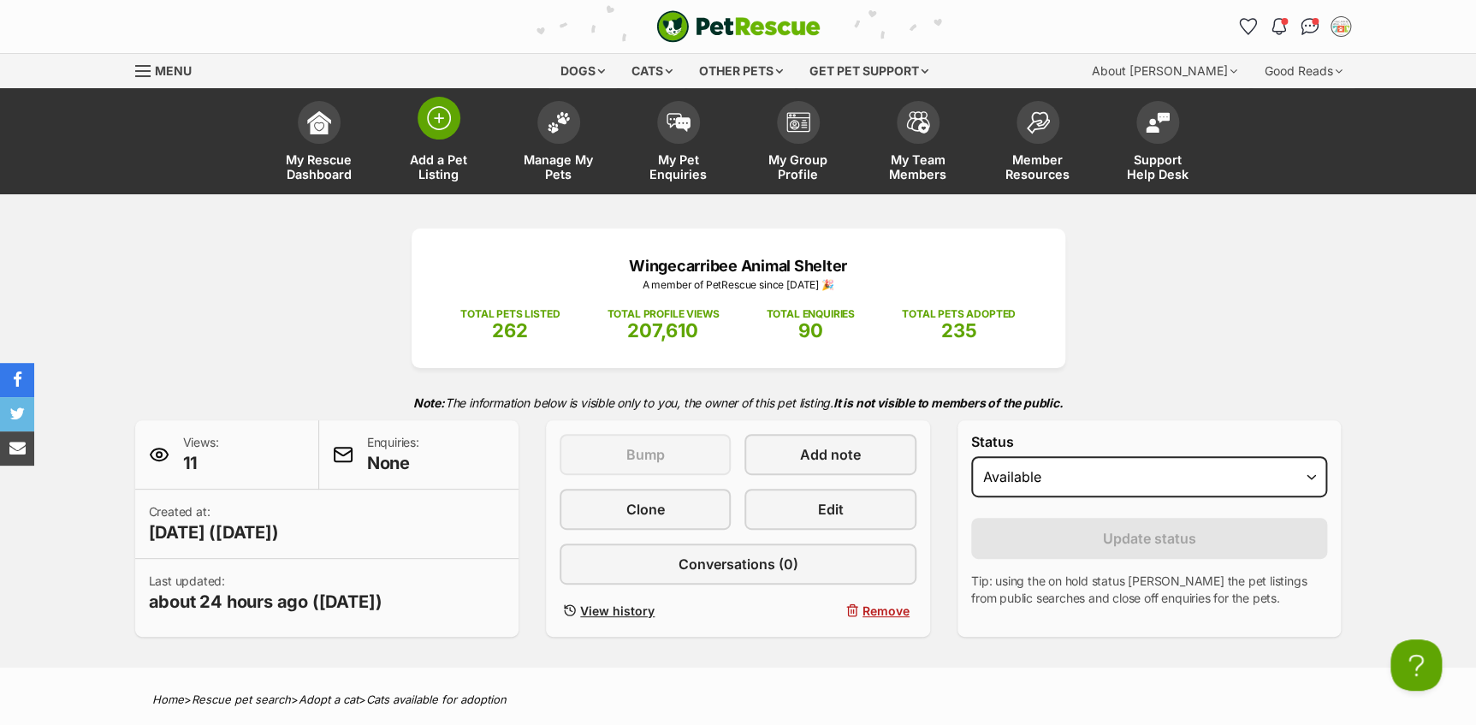
click at [445, 126] on img at bounding box center [439, 118] width 24 height 24
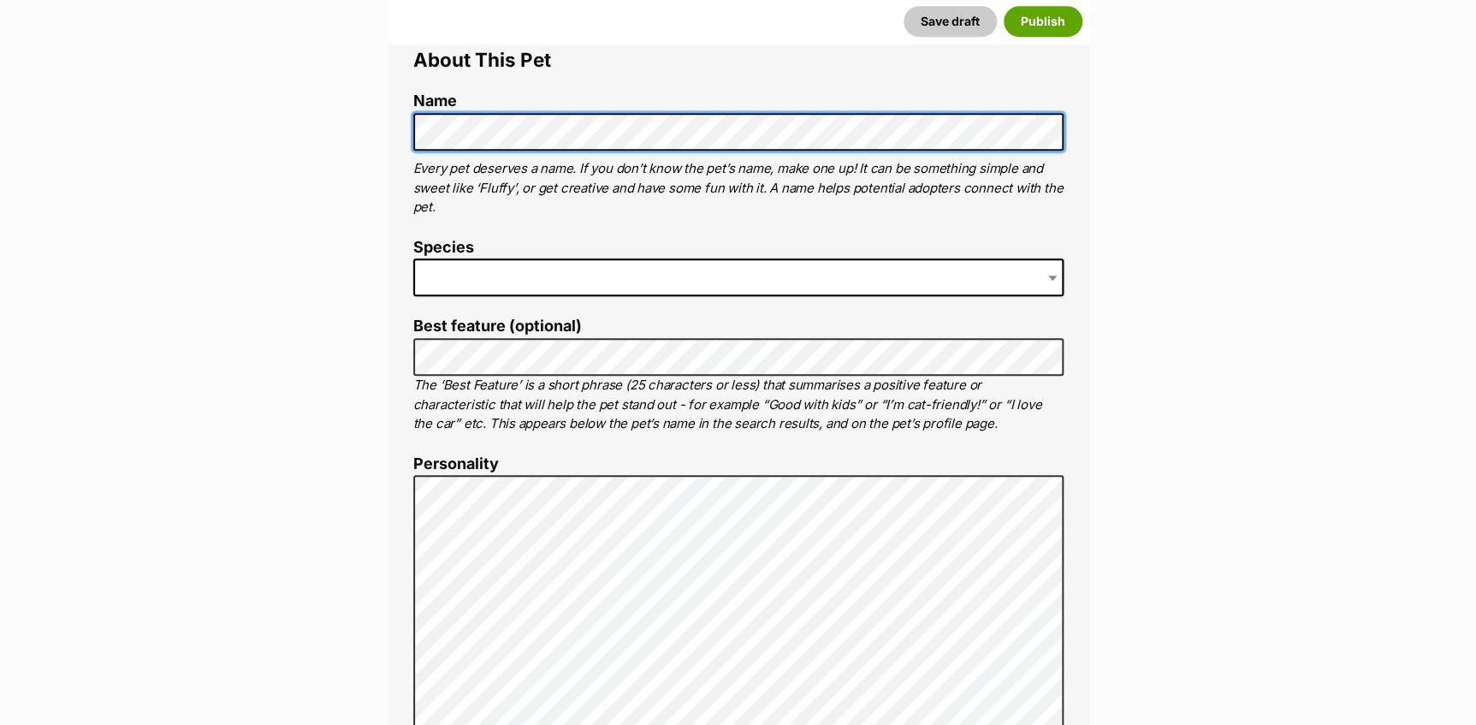
scroll to position [700, 0]
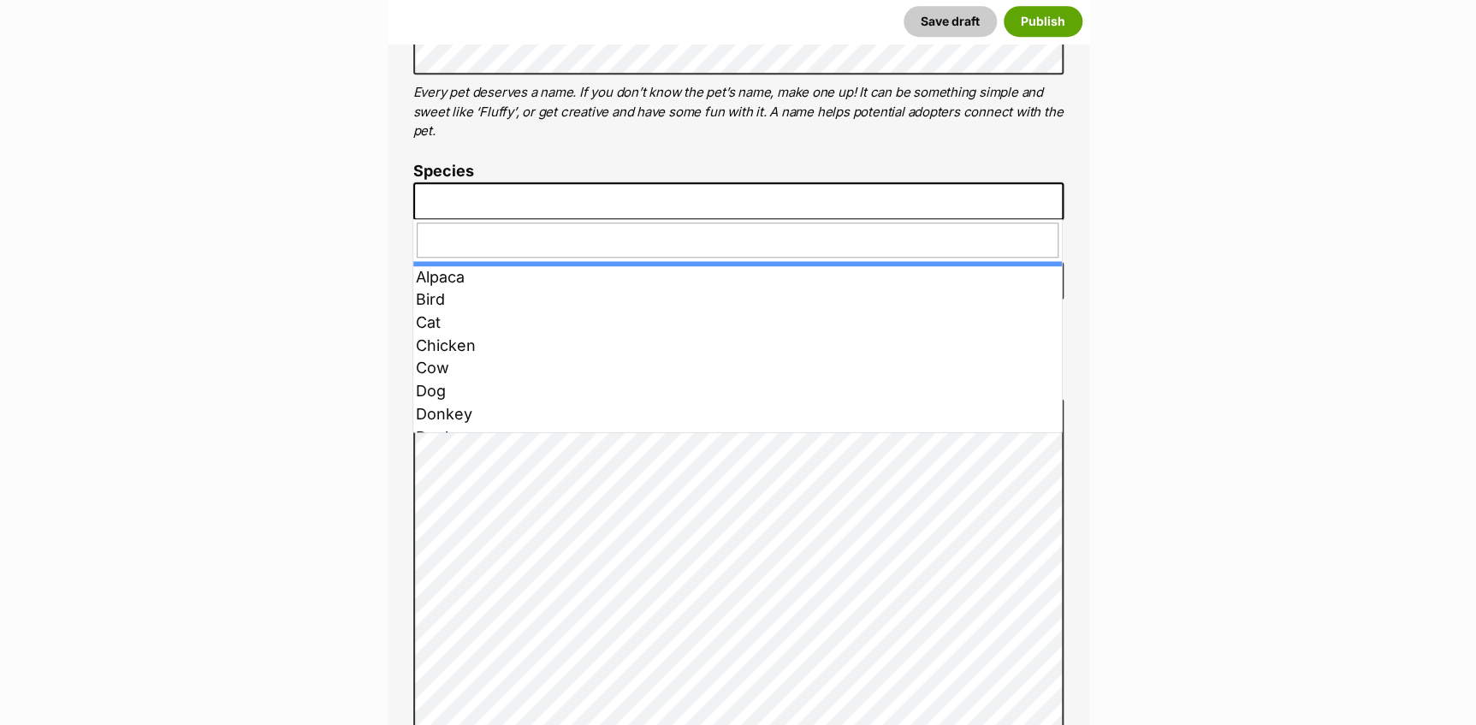
click at [445, 201] on span at bounding box center [738, 201] width 650 height 38
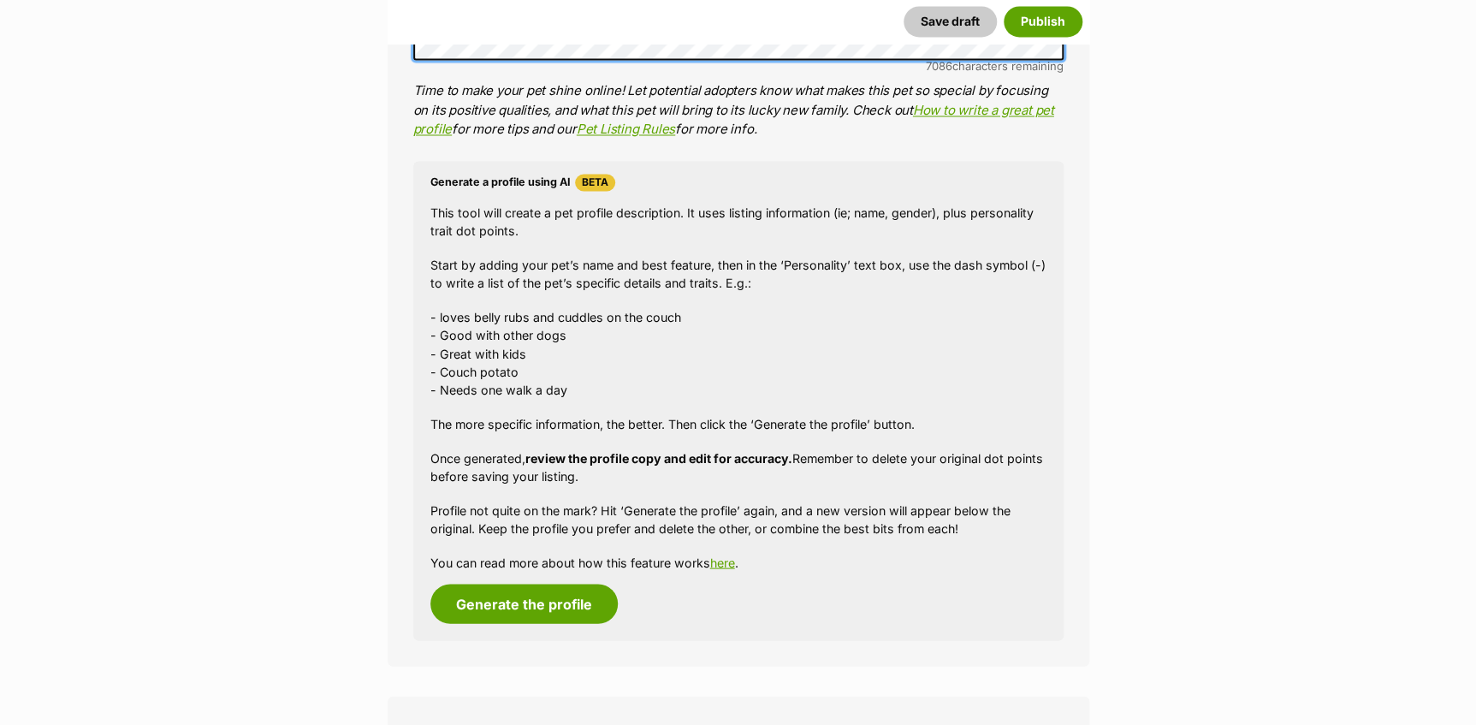
scroll to position [1556, 0]
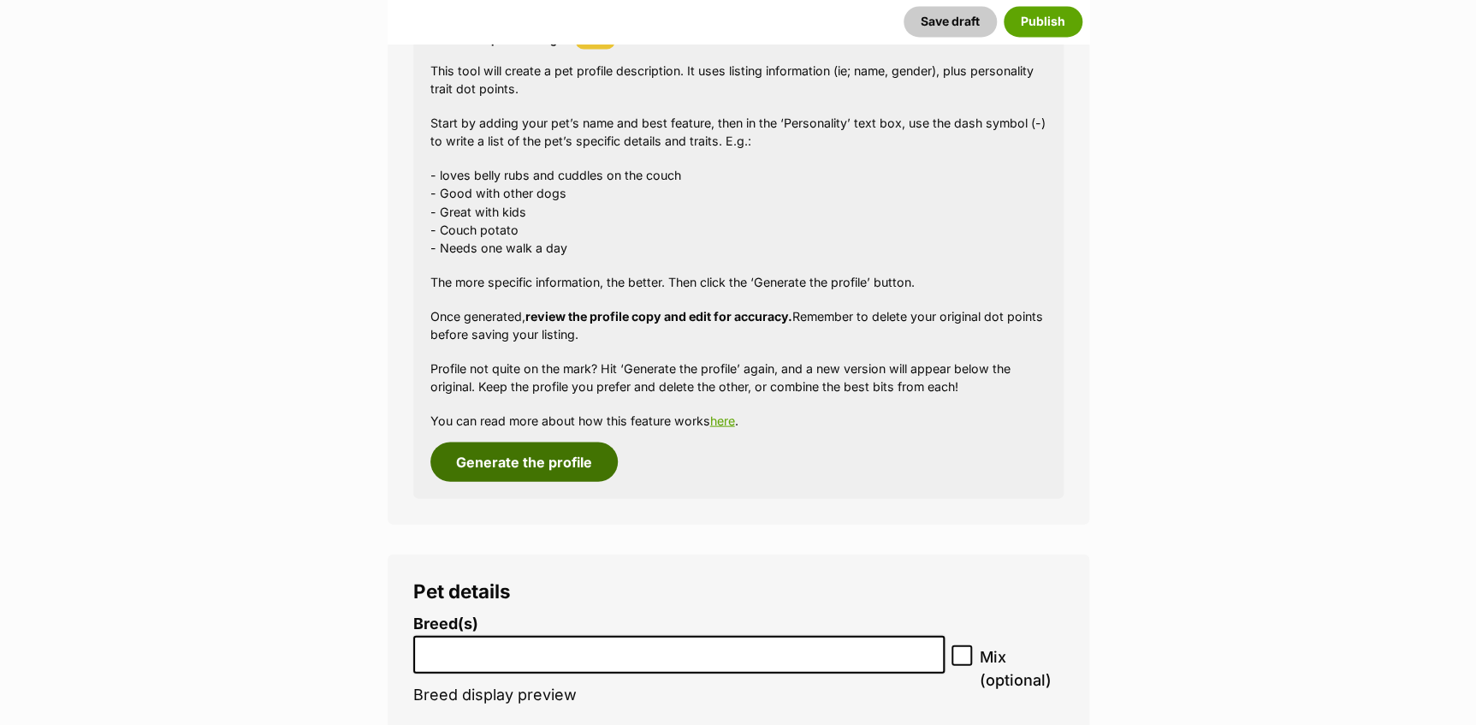
click at [541, 477] on button "Generate the profile" at bounding box center [523, 461] width 187 height 39
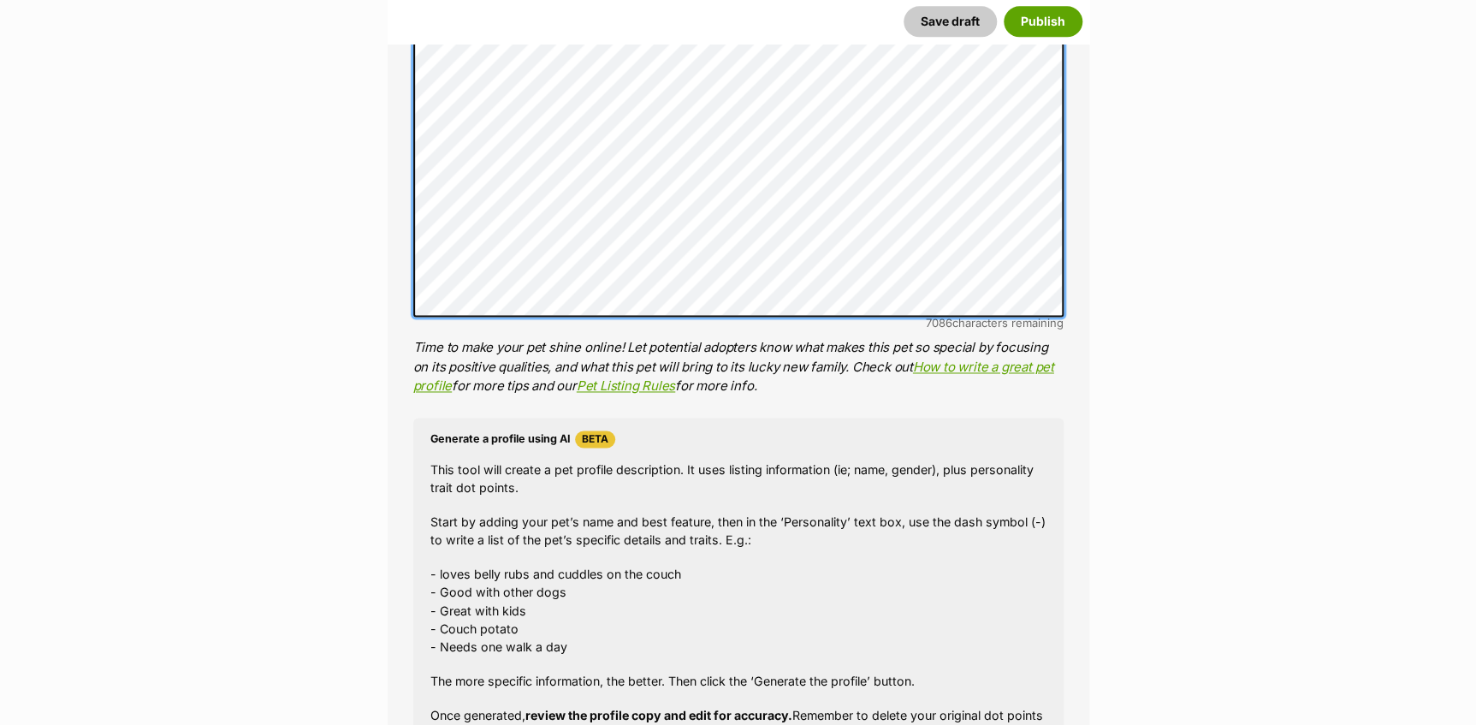
scroll to position [1174, 0]
